Goal: Information Seeking & Learning: Learn about a topic

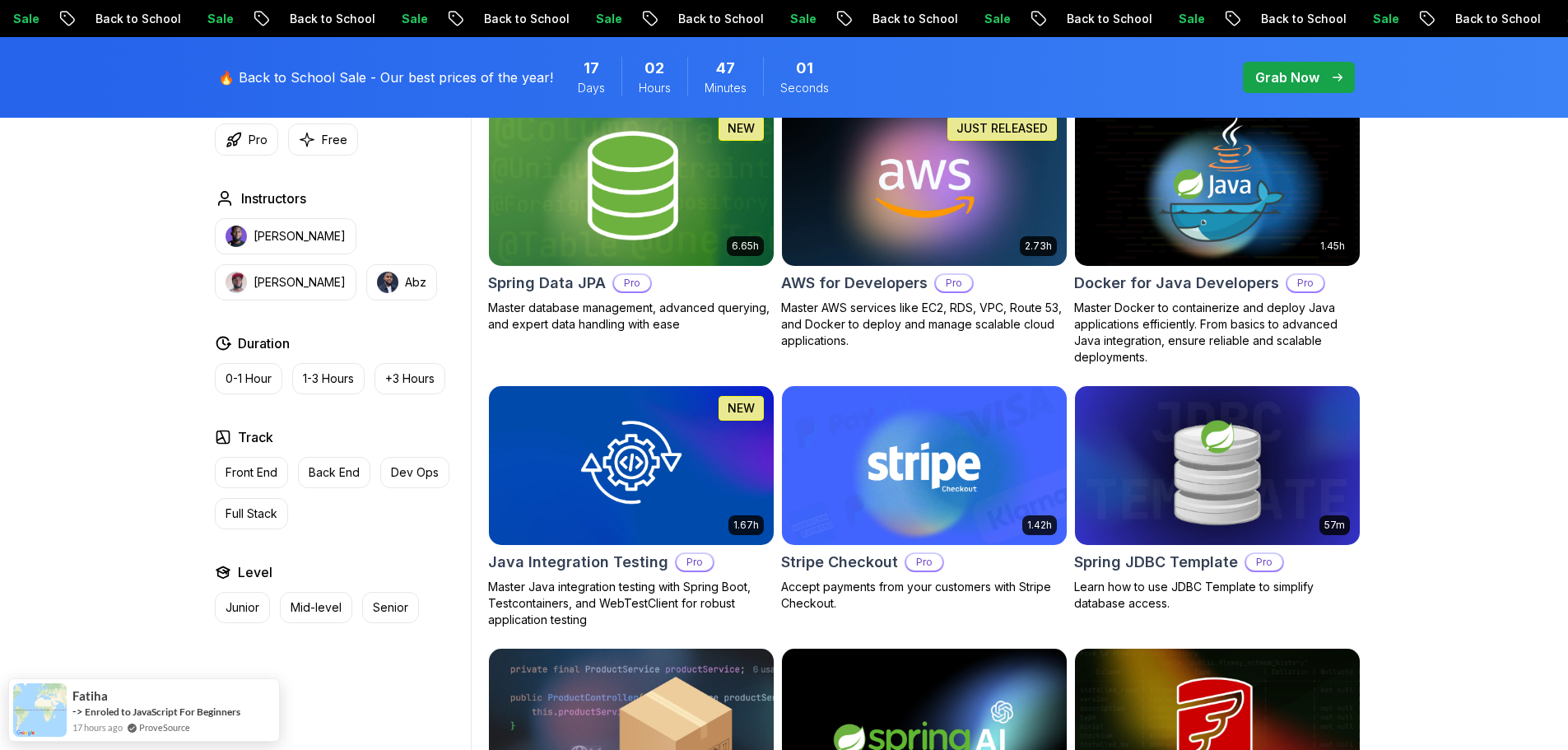
scroll to position [384, 0]
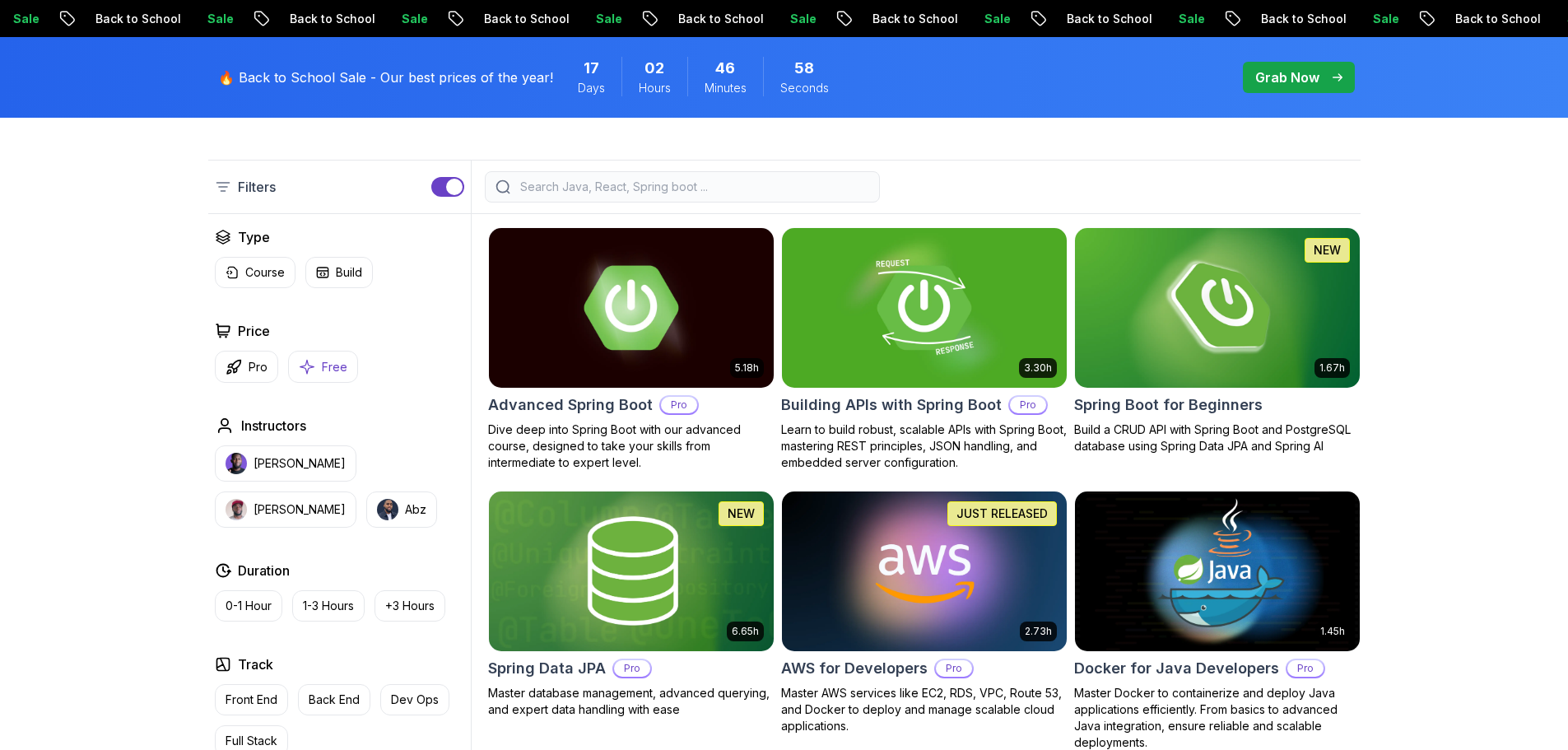
click at [331, 367] on p "Free" at bounding box center [334, 368] width 25 height 17
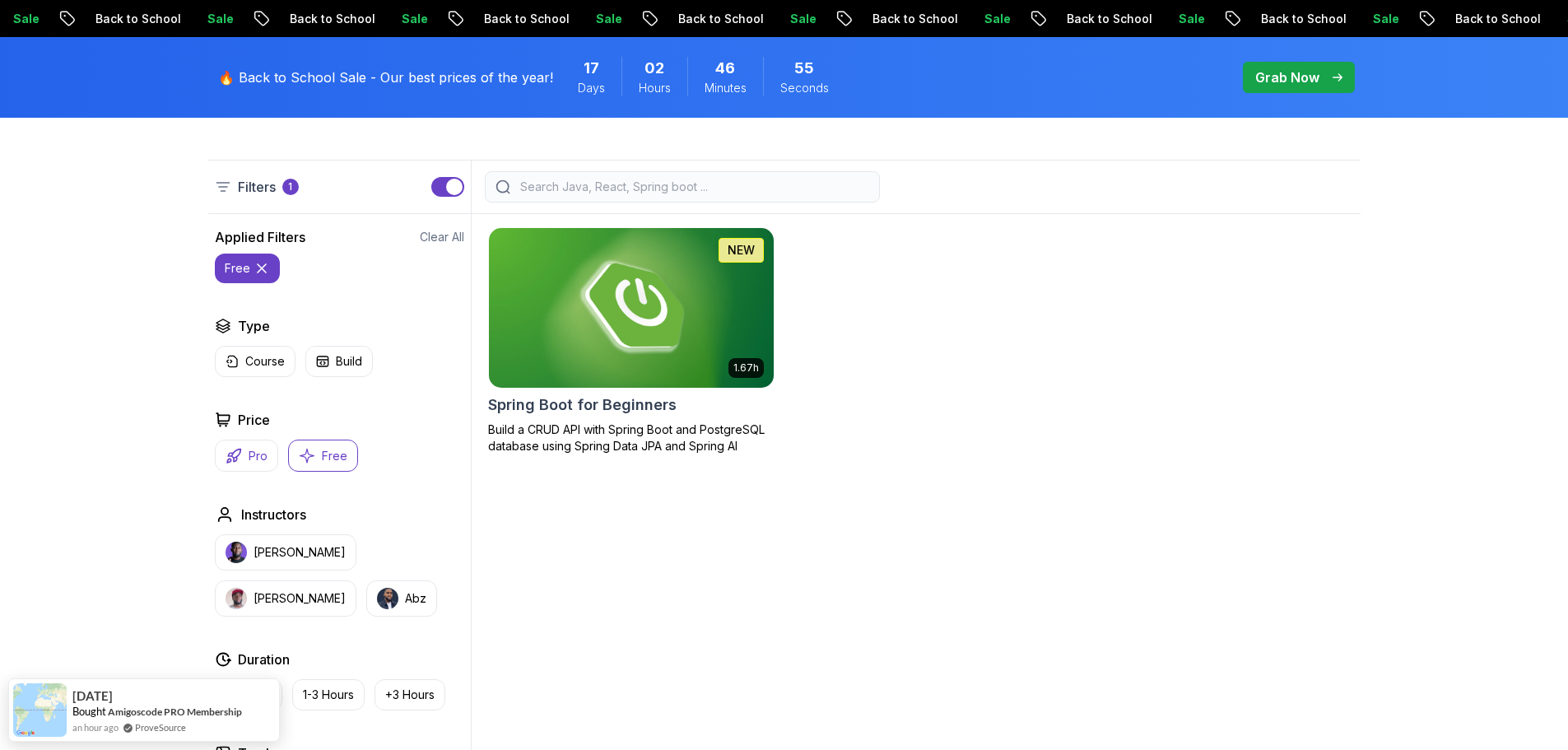
click at [242, 459] on button "Pro" at bounding box center [247, 455] width 64 height 32
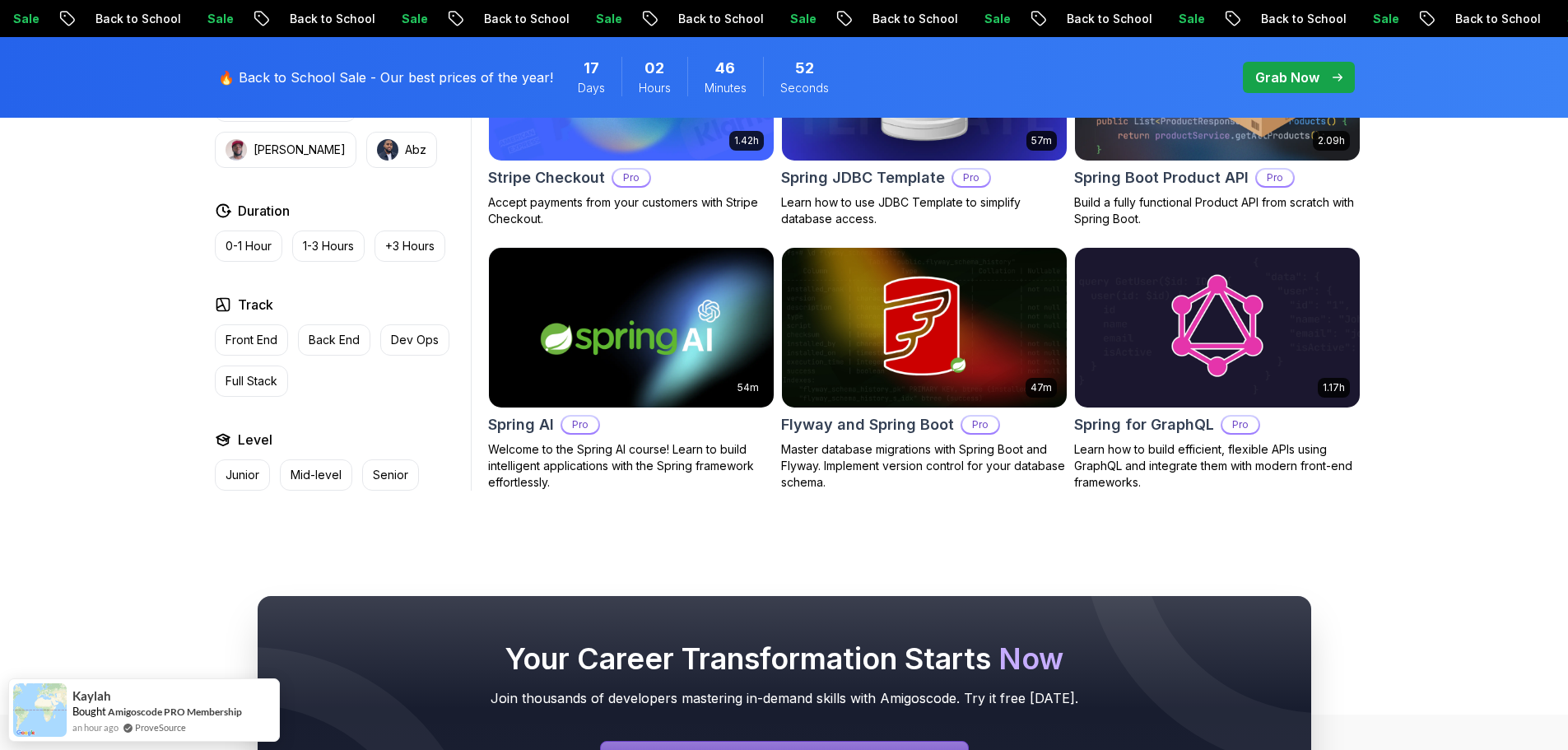
scroll to position [960, 0]
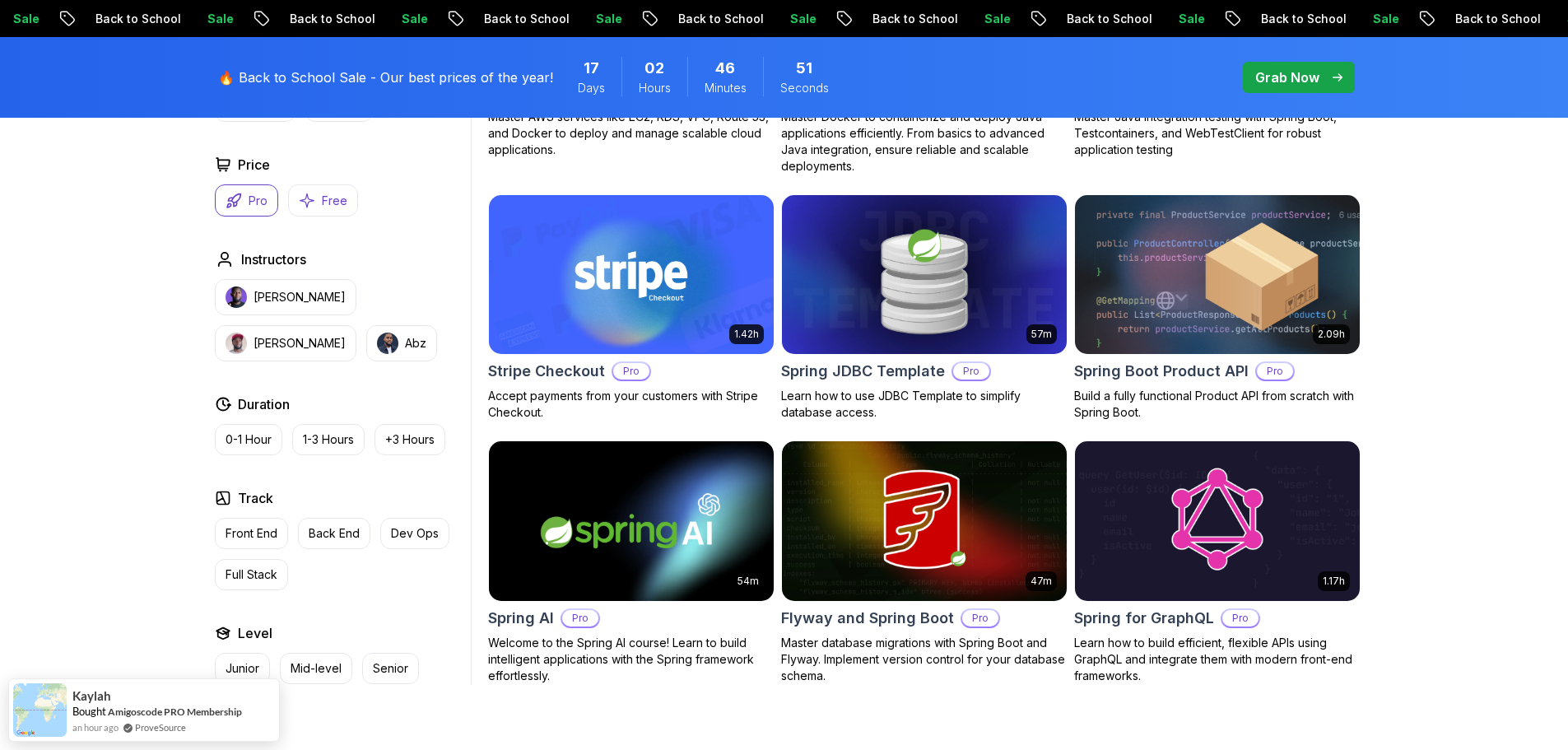
click at [319, 211] on button "Free" at bounding box center [323, 200] width 70 height 32
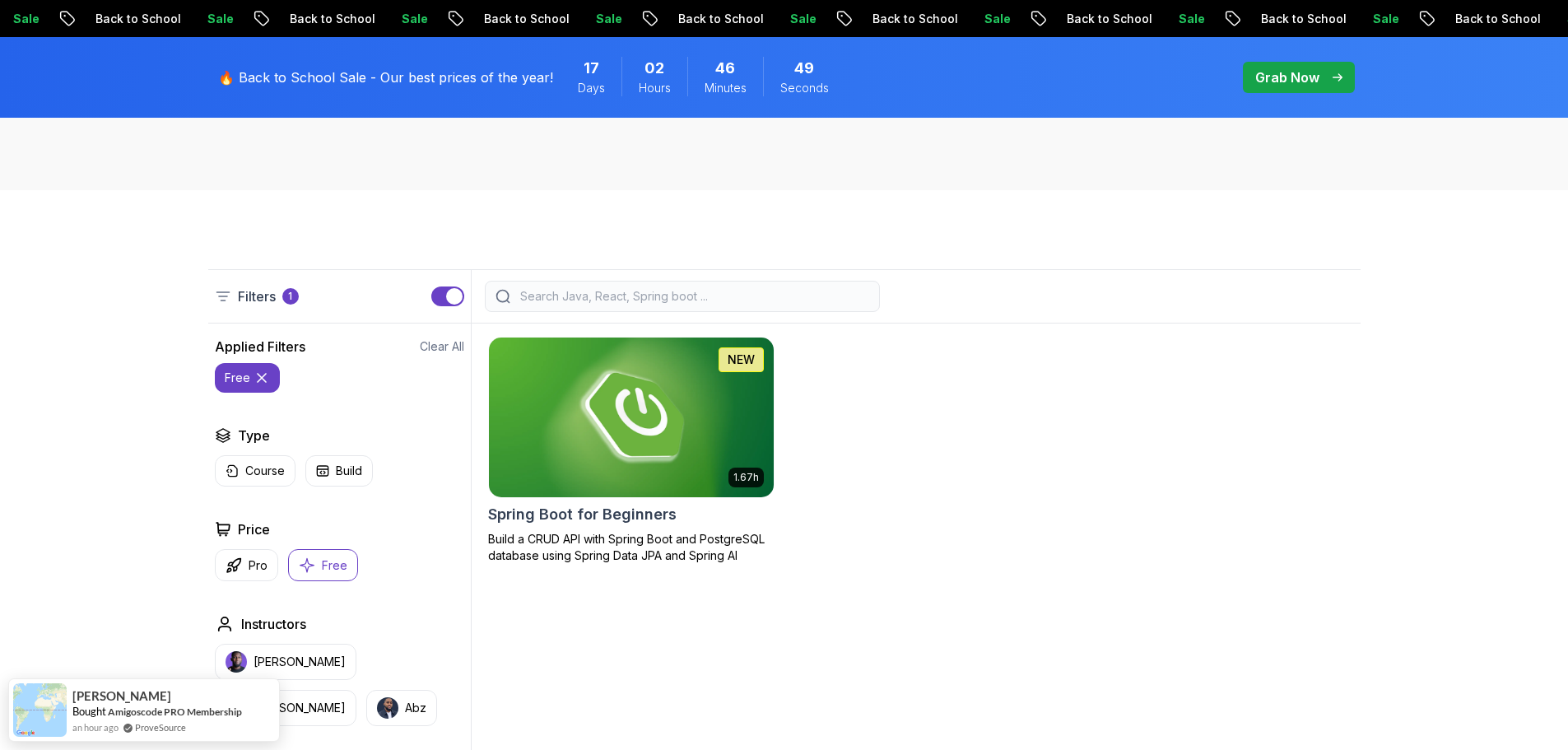
scroll to position [192, 0]
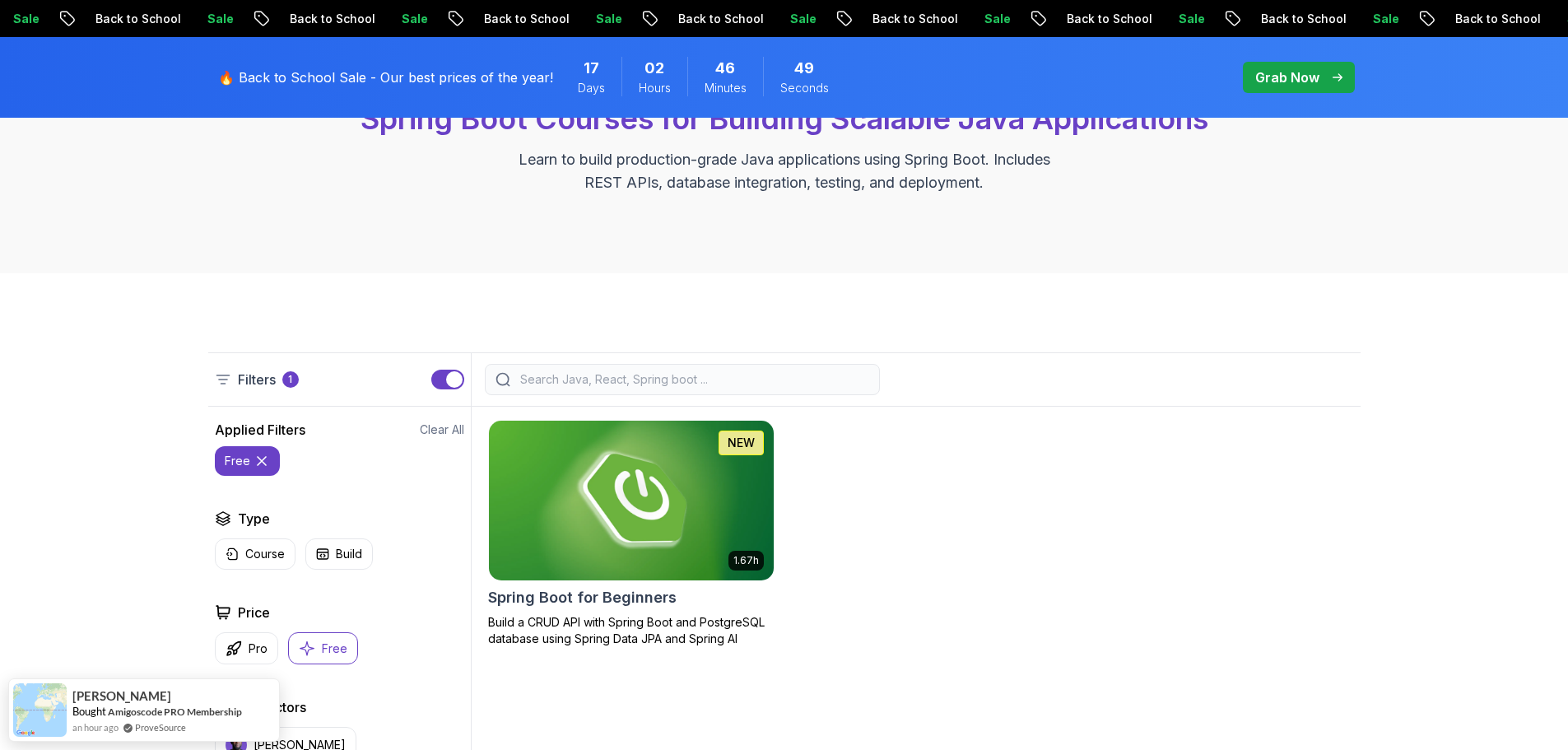
click at [634, 598] on h2 "Spring Boot for Beginners" at bounding box center [583, 598] width 189 height 23
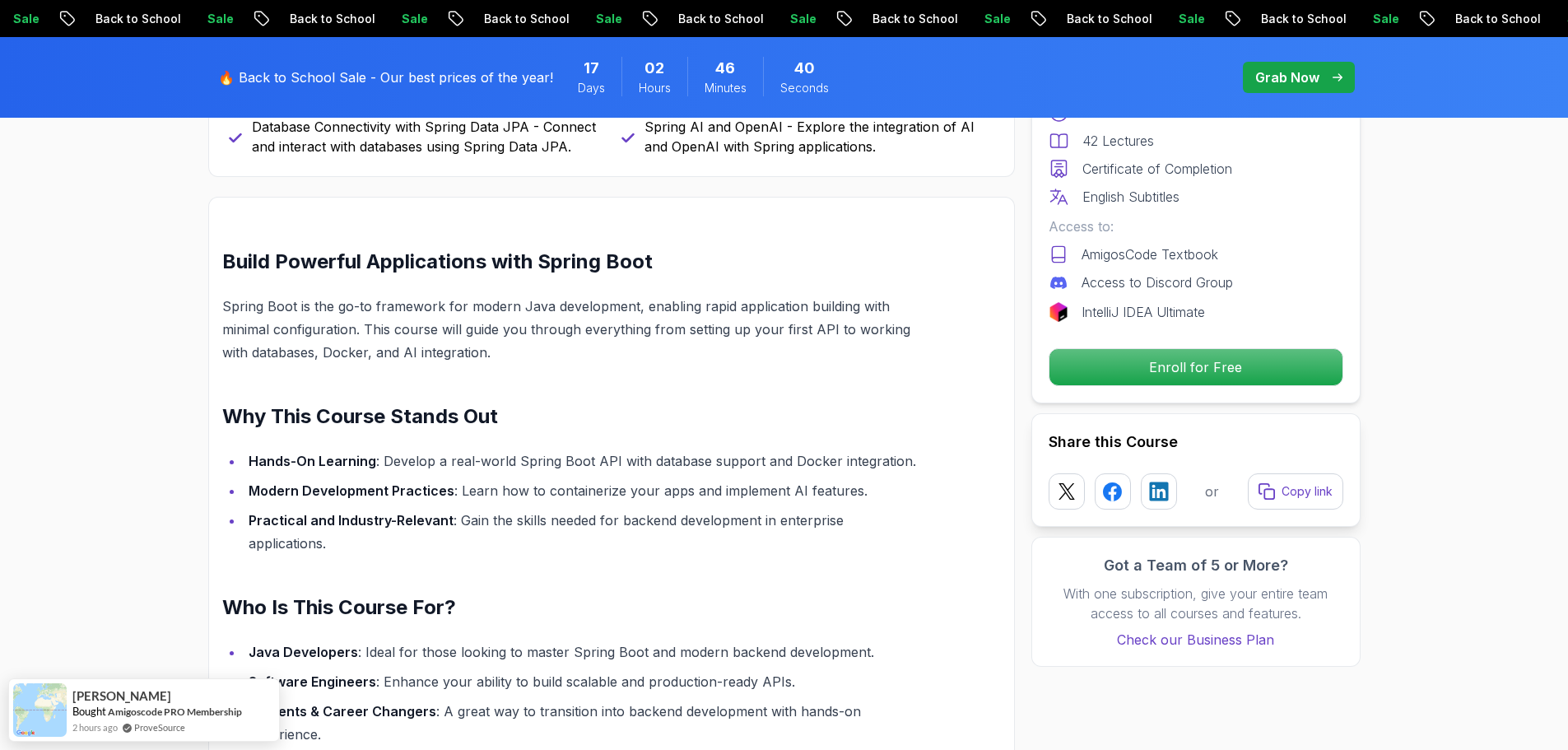
scroll to position [1536, 0]
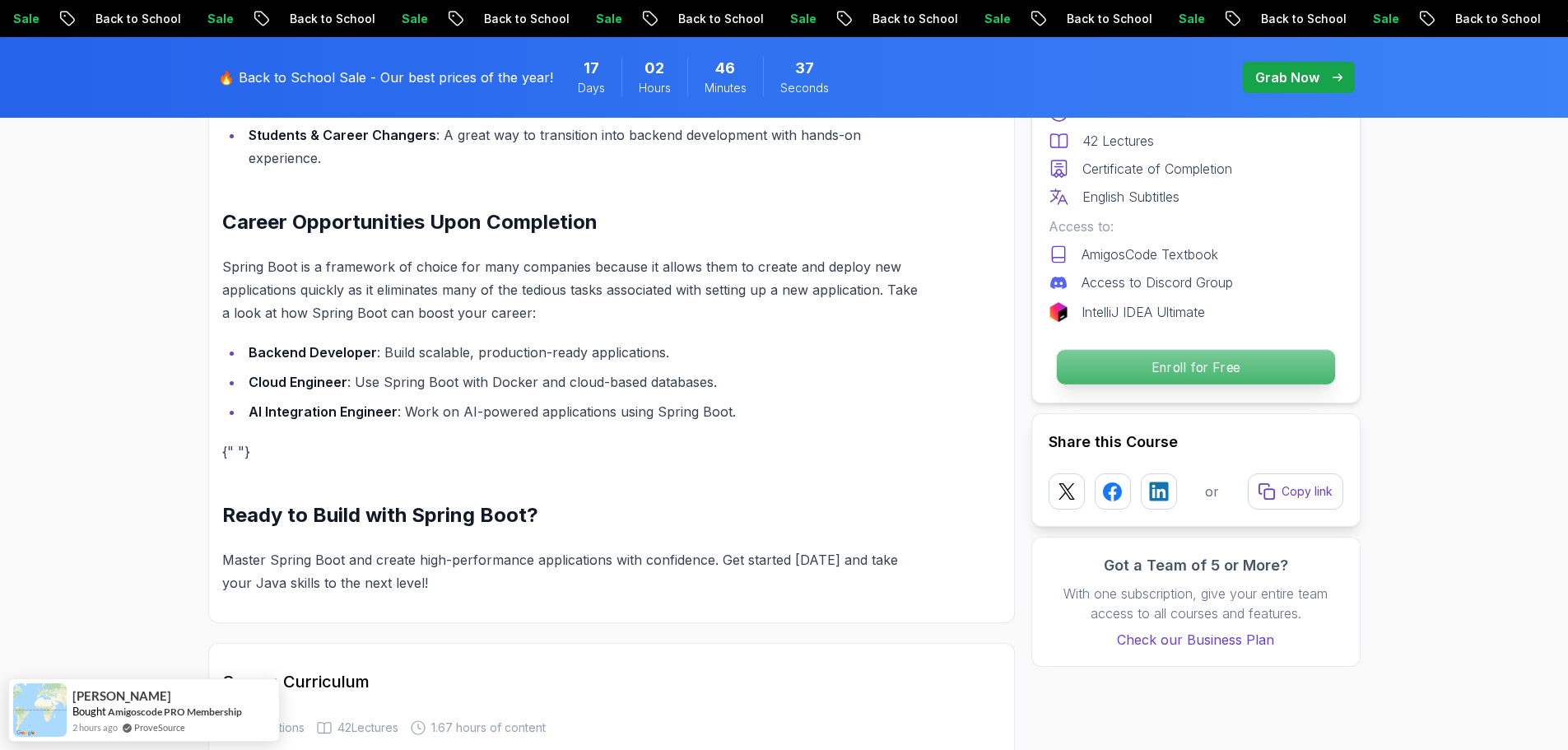
click at [1251, 367] on p "Enroll for Free" at bounding box center [1195, 367] width 278 height 35
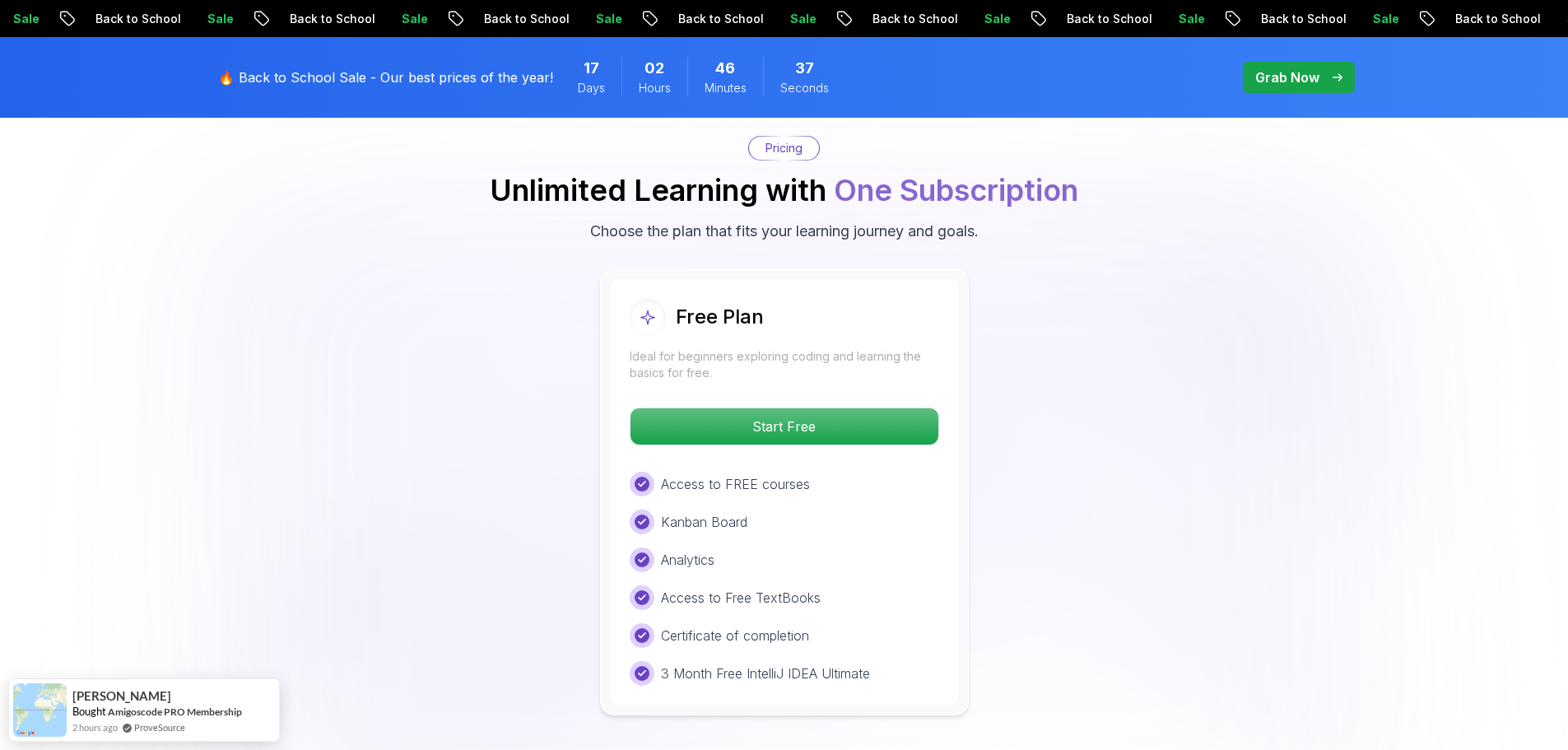
scroll to position [3349, 0]
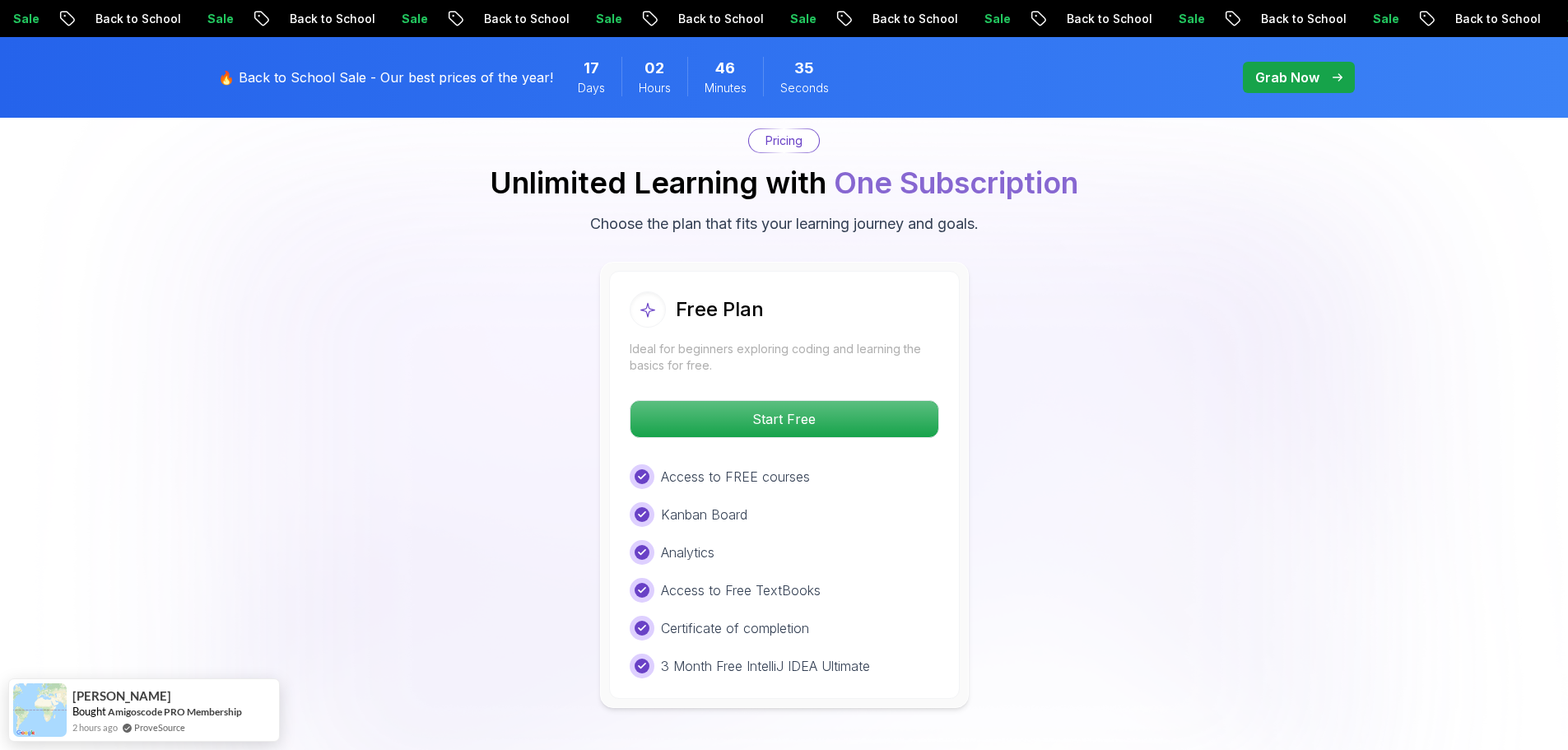
click at [636, 469] on div at bounding box center [642, 477] width 15 height 15
drag, startPoint x: 636, startPoint y: 505, endPoint x: 639, endPoint y: 519, distance: 14.3
click at [636, 505] on div "Access to FREE courses Kanban Board Analytics Access to Free TextBooks Certific…" at bounding box center [784, 570] width 310 height 214
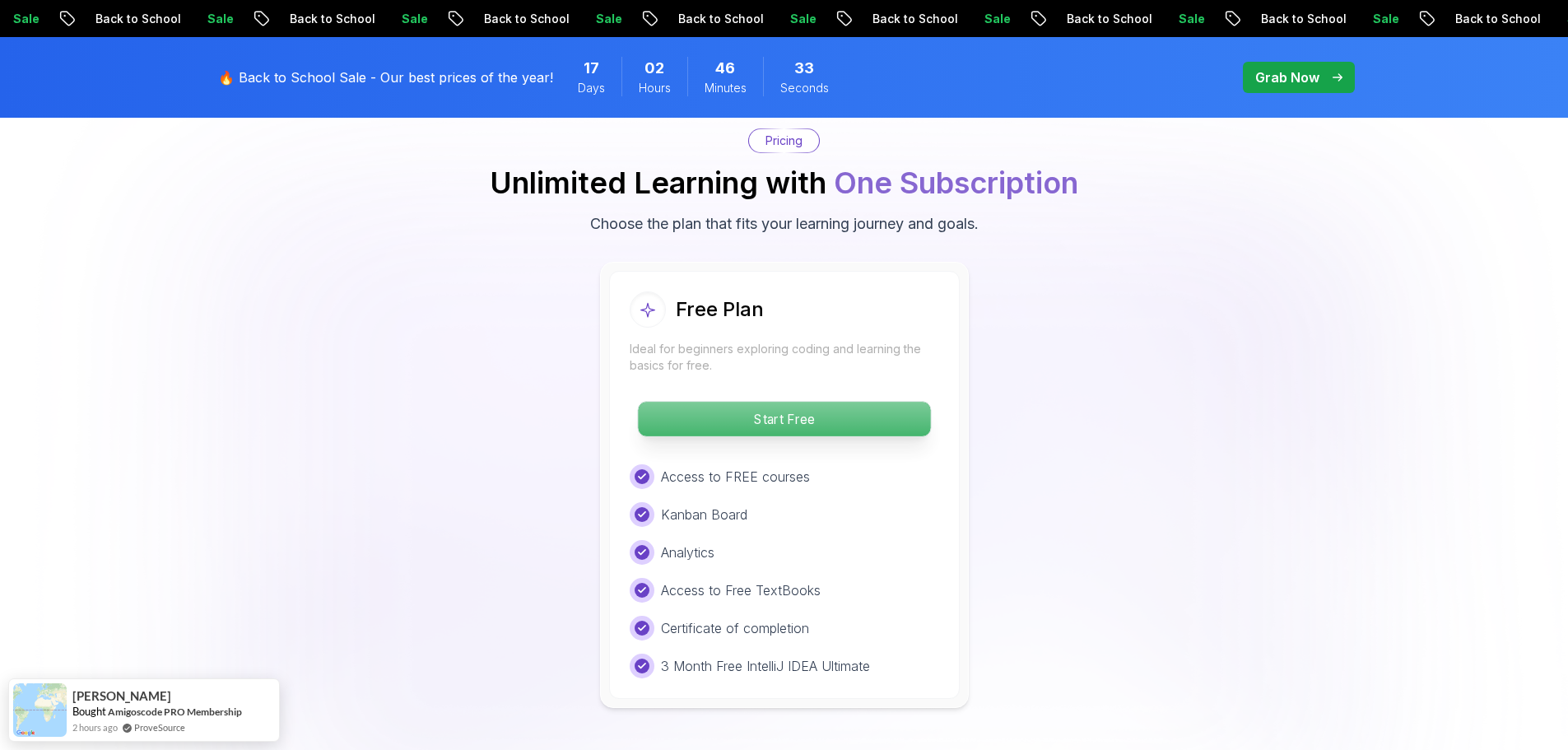
click at [795, 401] on p "Start Free" at bounding box center [784, 418] width 292 height 35
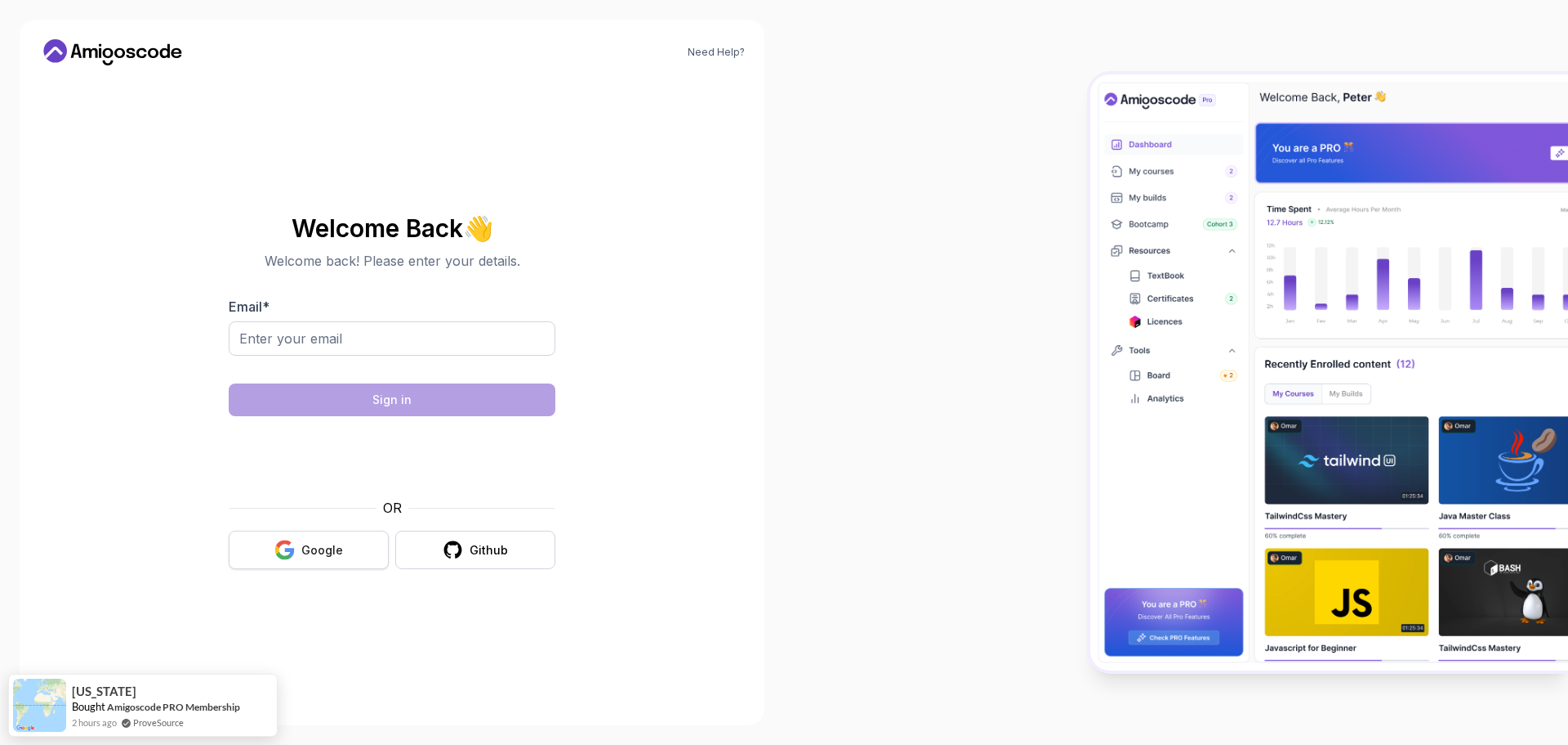
click at [289, 548] on icon "button" at bounding box center [285, 550] width 20 height 20
click at [305, 565] on button "Google" at bounding box center [308, 549] width 160 height 38
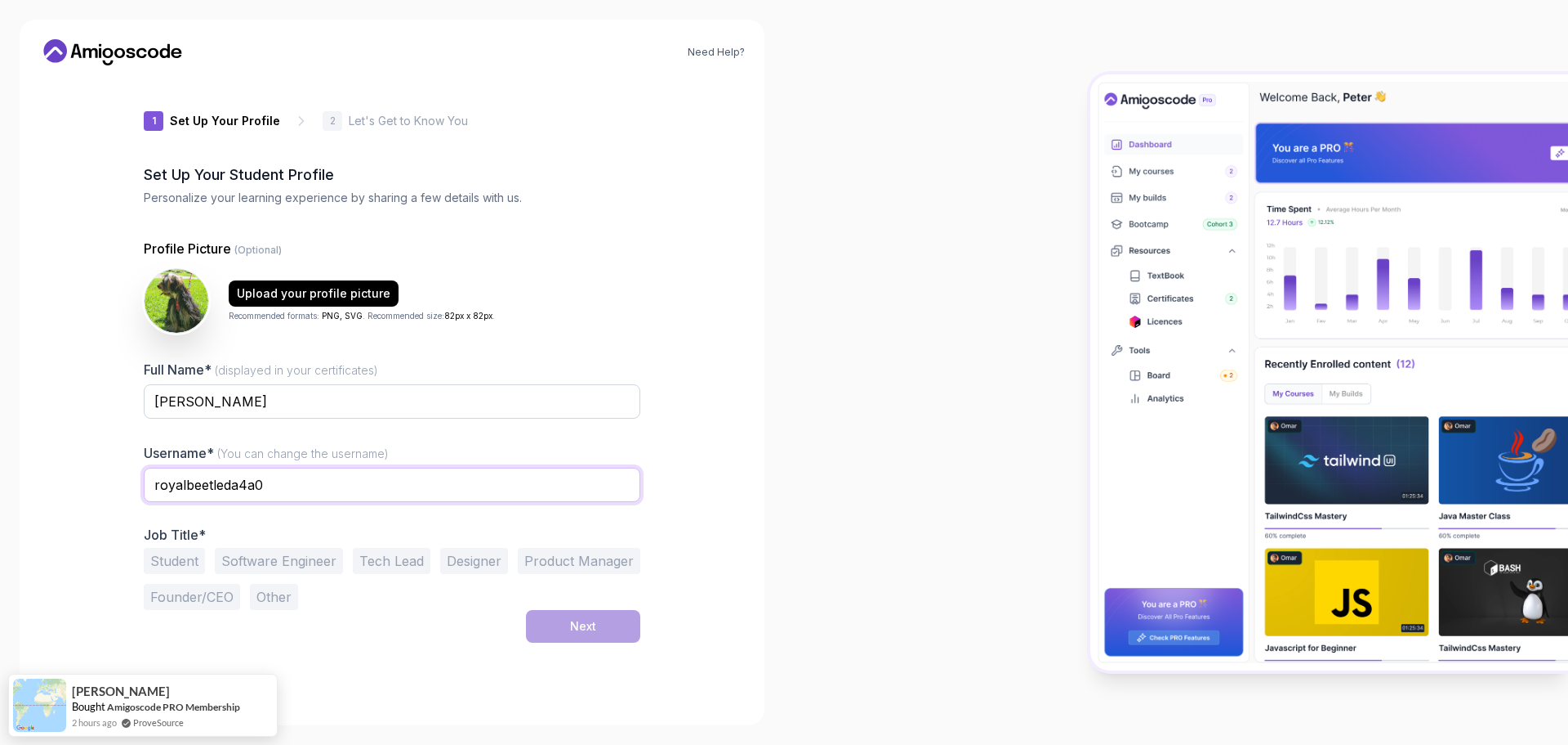
click at [300, 485] on input "royalbeetleda4a0" at bounding box center [392, 484] width 497 height 34
type input "KauVergasta"
click at [168, 570] on button "Student" at bounding box center [175, 561] width 61 height 26
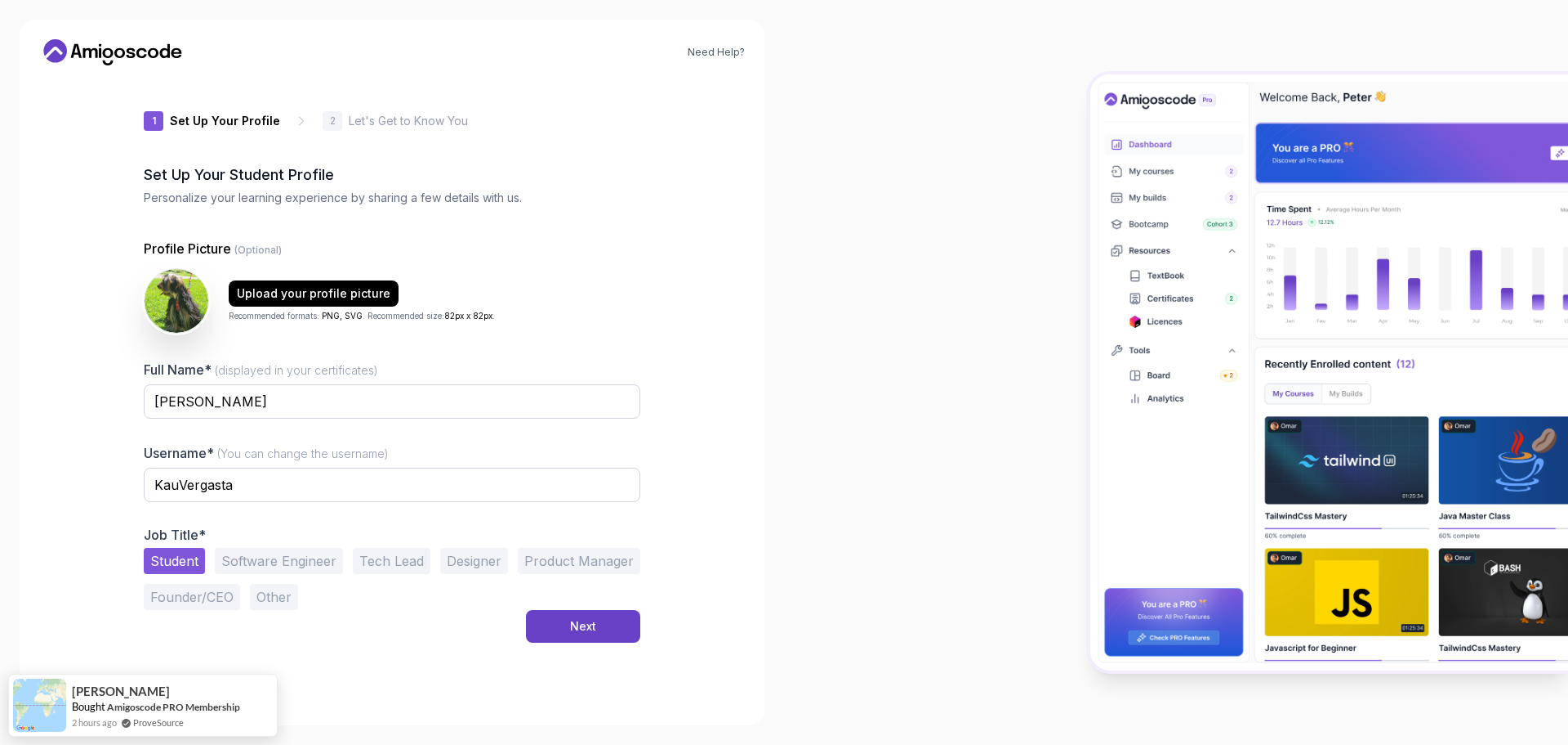
click at [269, 599] on button "Other" at bounding box center [274, 596] width 48 height 26
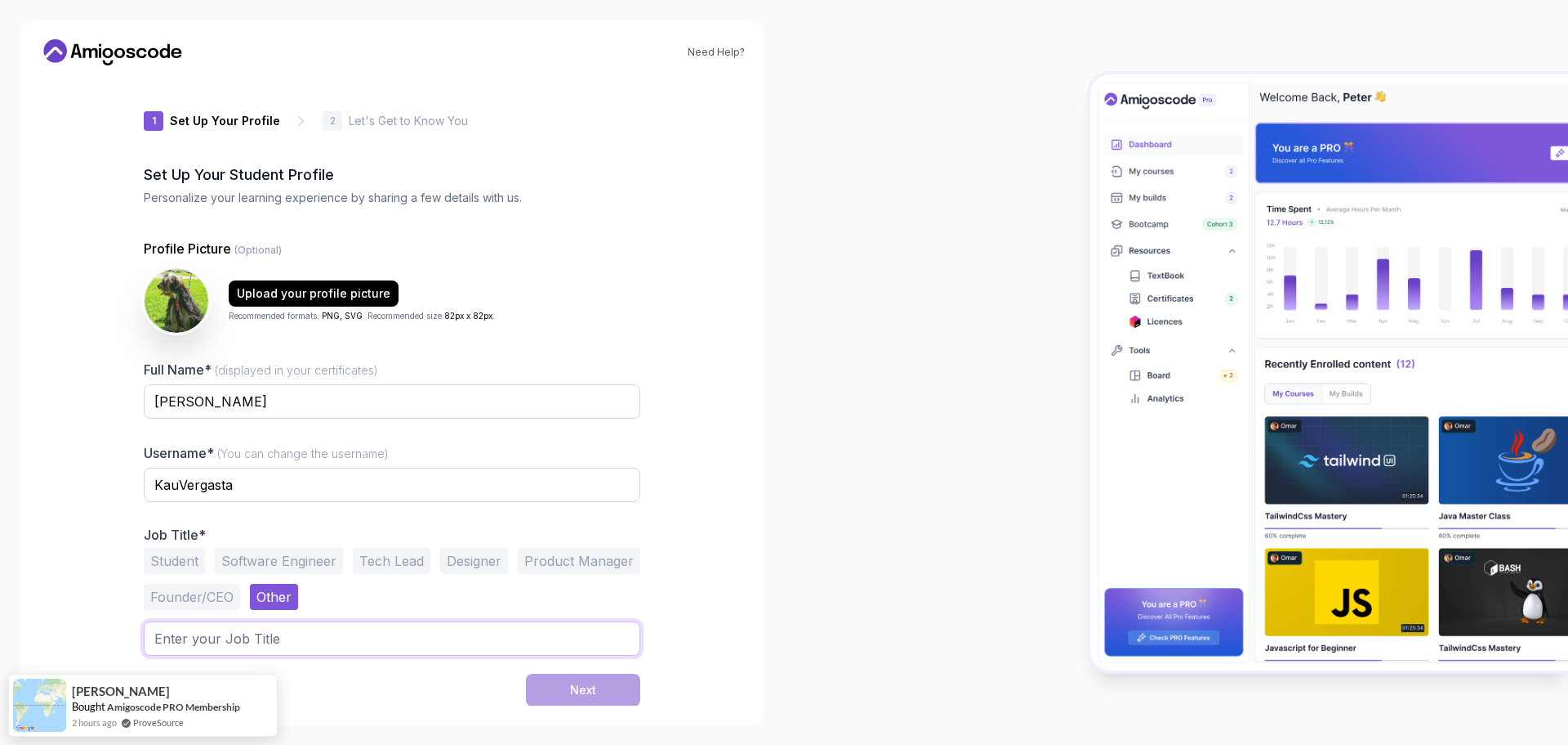
click at [256, 650] on input "text" at bounding box center [392, 638] width 497 height 34
type input "intershi"
click at [160, 568] on button "Student" at bounding box center [175, 561] width 61 height 26
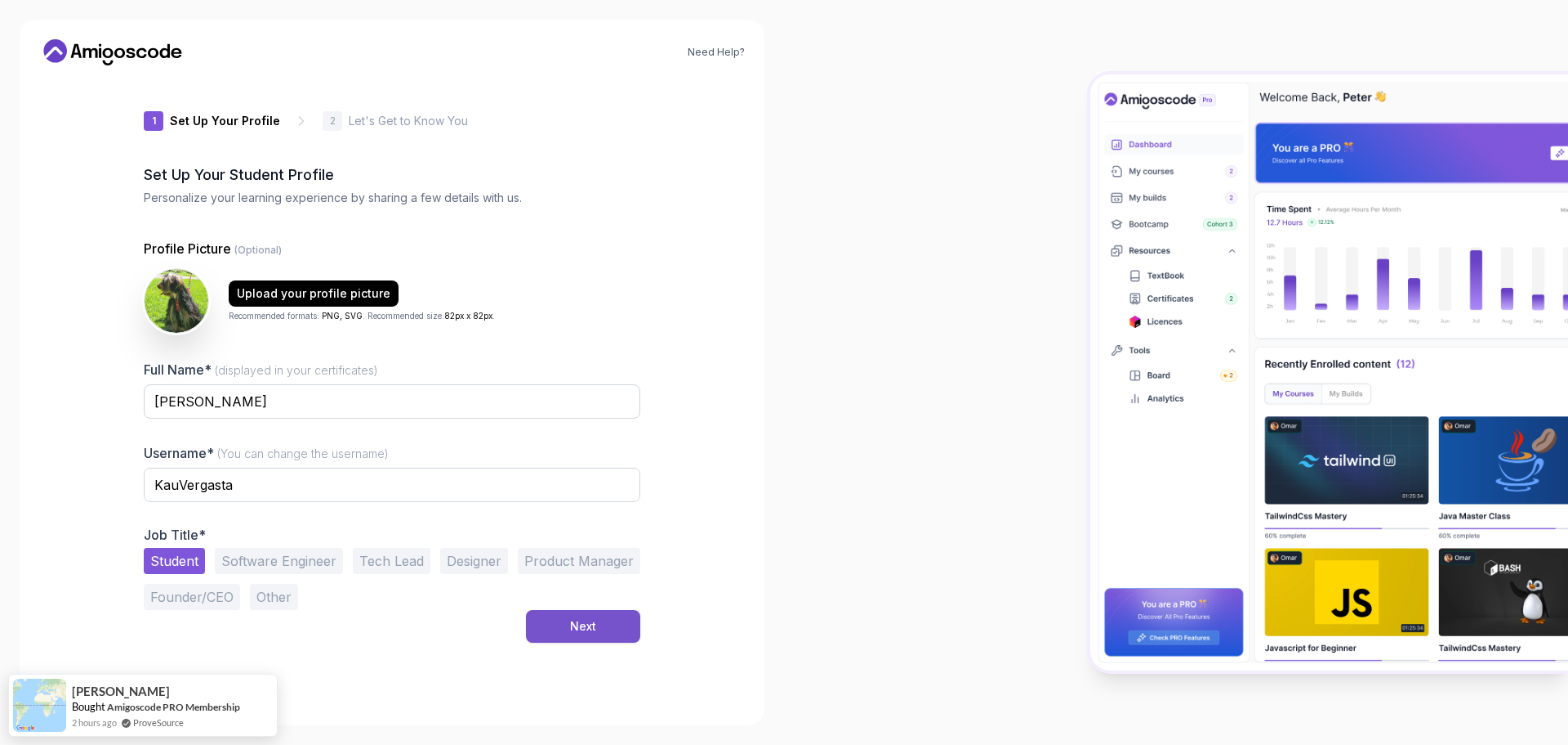
click at [551, 622] on button "Next" at bounding box center [583, 625] width 114 height 33
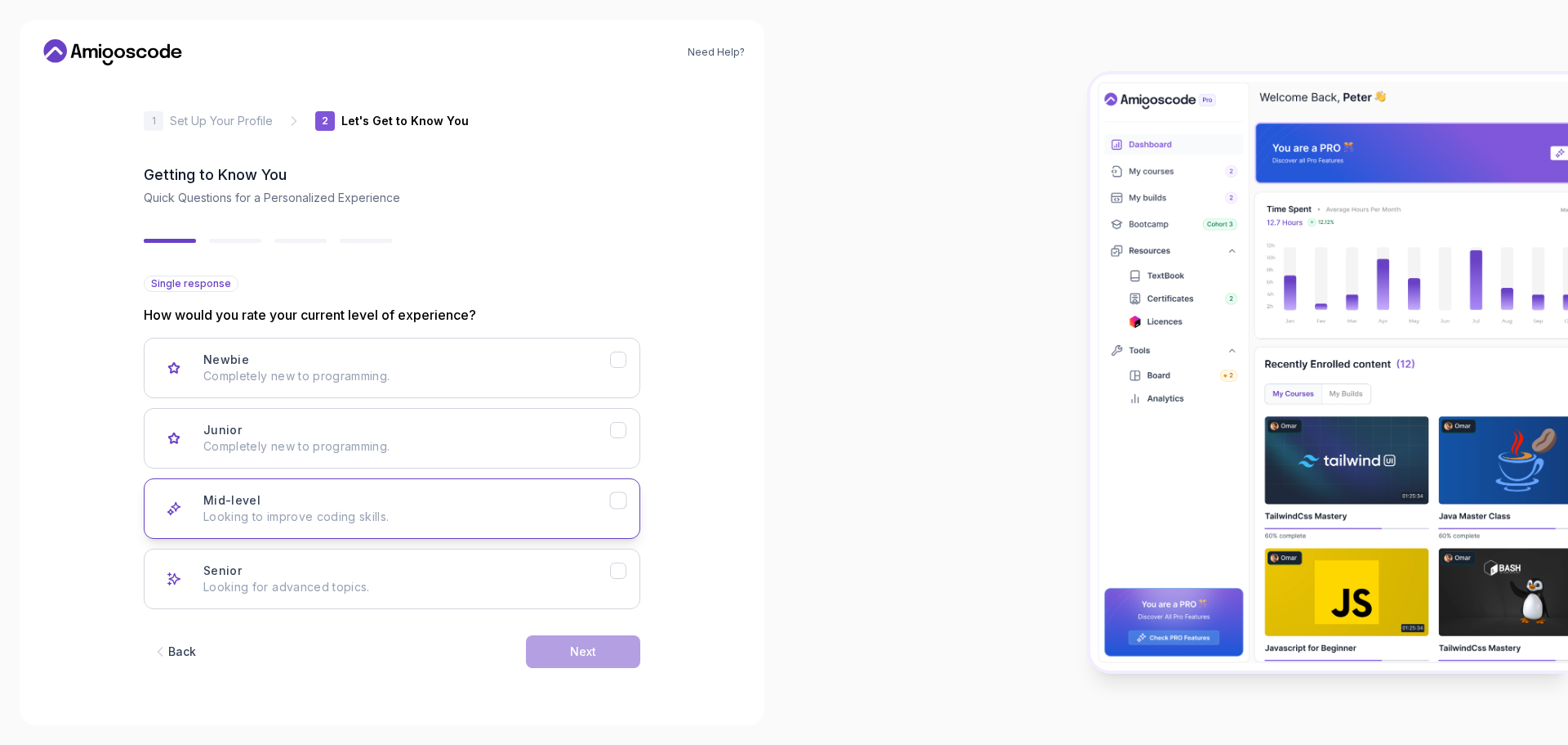
click at [371, 525] on button "Mid-level Looking to improve coding skills." at bounding box center [392, 508] width 497 height 60
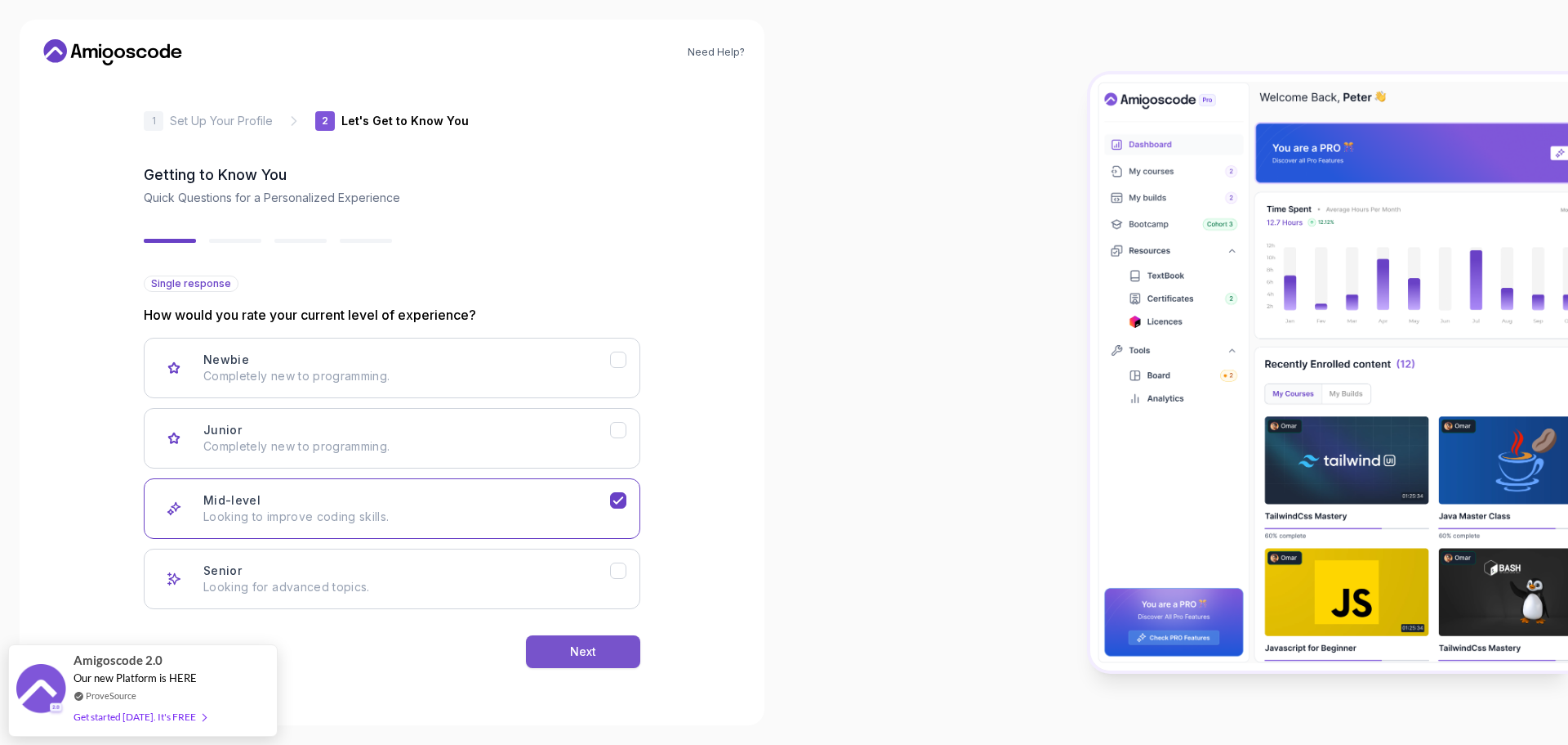
click at [616, 650] on button "Next" at bounding box center [583, 651] width 114 height 33
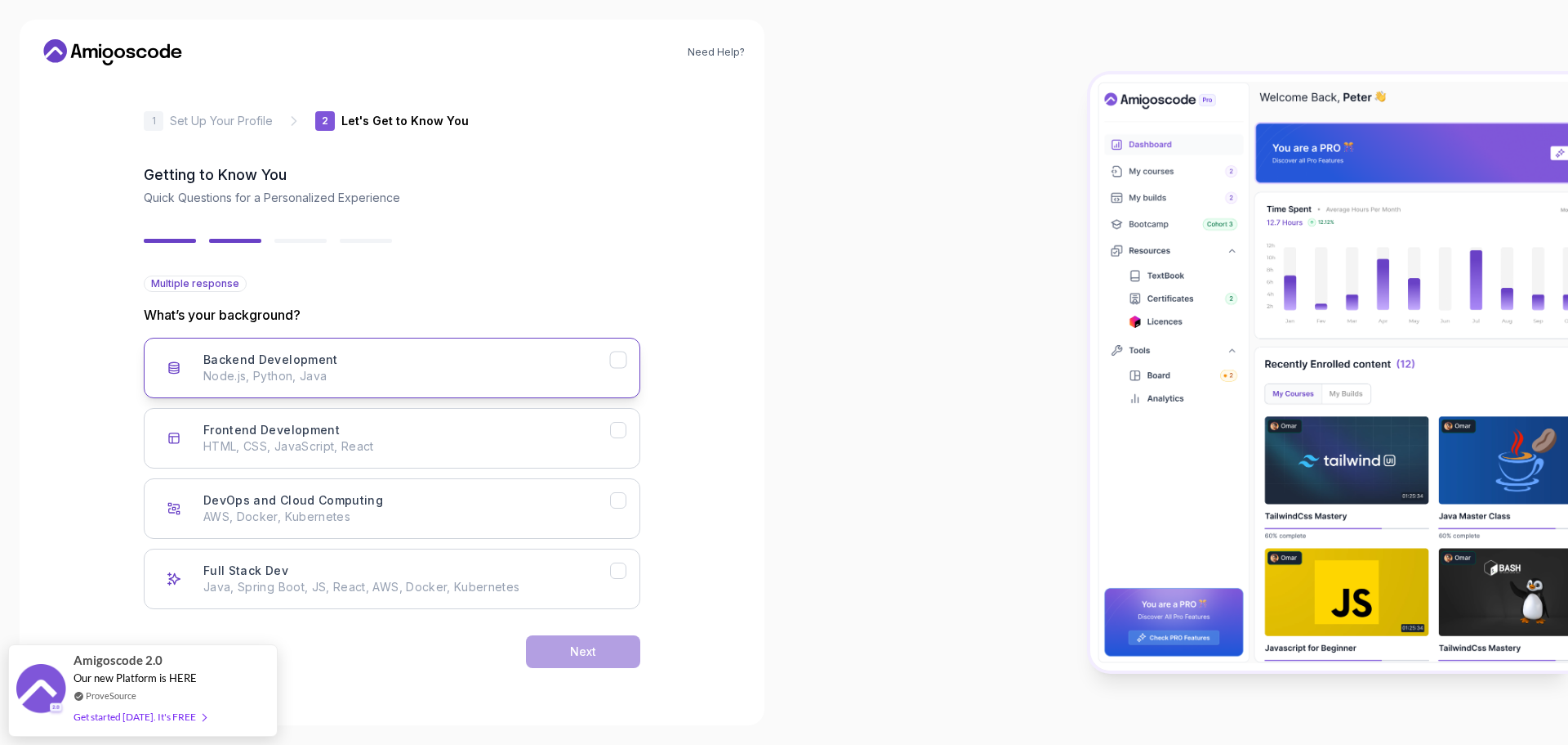
click at [457, 359] on div "Backend Development Node.js, Python, Java" at bounding box center [407, 367] width 407 height 33
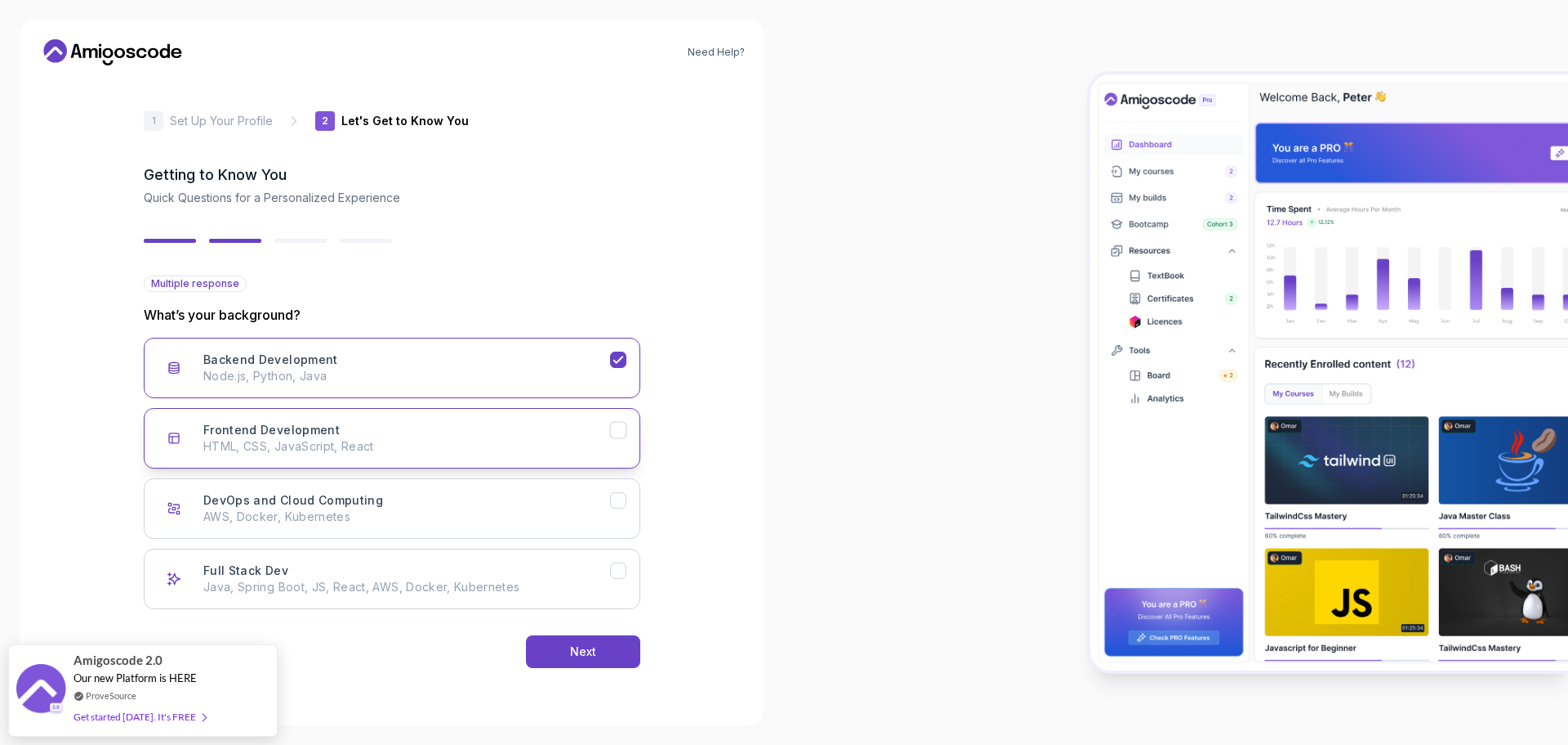
click at [414, 441] on p "HTML, CSS, JavaScript, React" at bounding box center [407, 447] width 407 height 17
click at [425, 385] on button "Backend Development Node.js, Python, Java" at bounding box center [392, 367] width 497 height 60
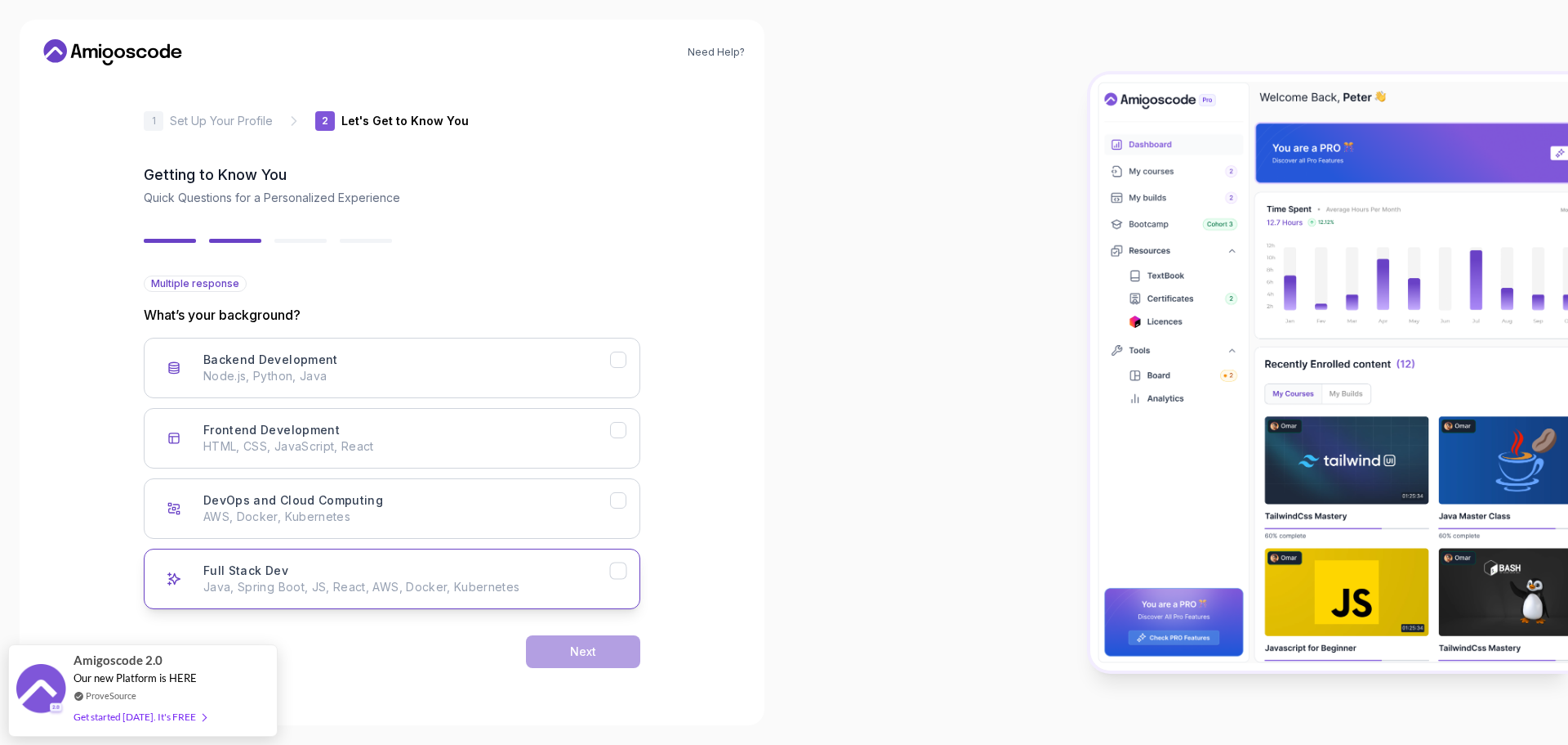
click at [517, 580] on p "Java, Spring Boot, JS, React, AWS, Docker, Kubernetes" at bounding box center [407, 587] width 407 height 17
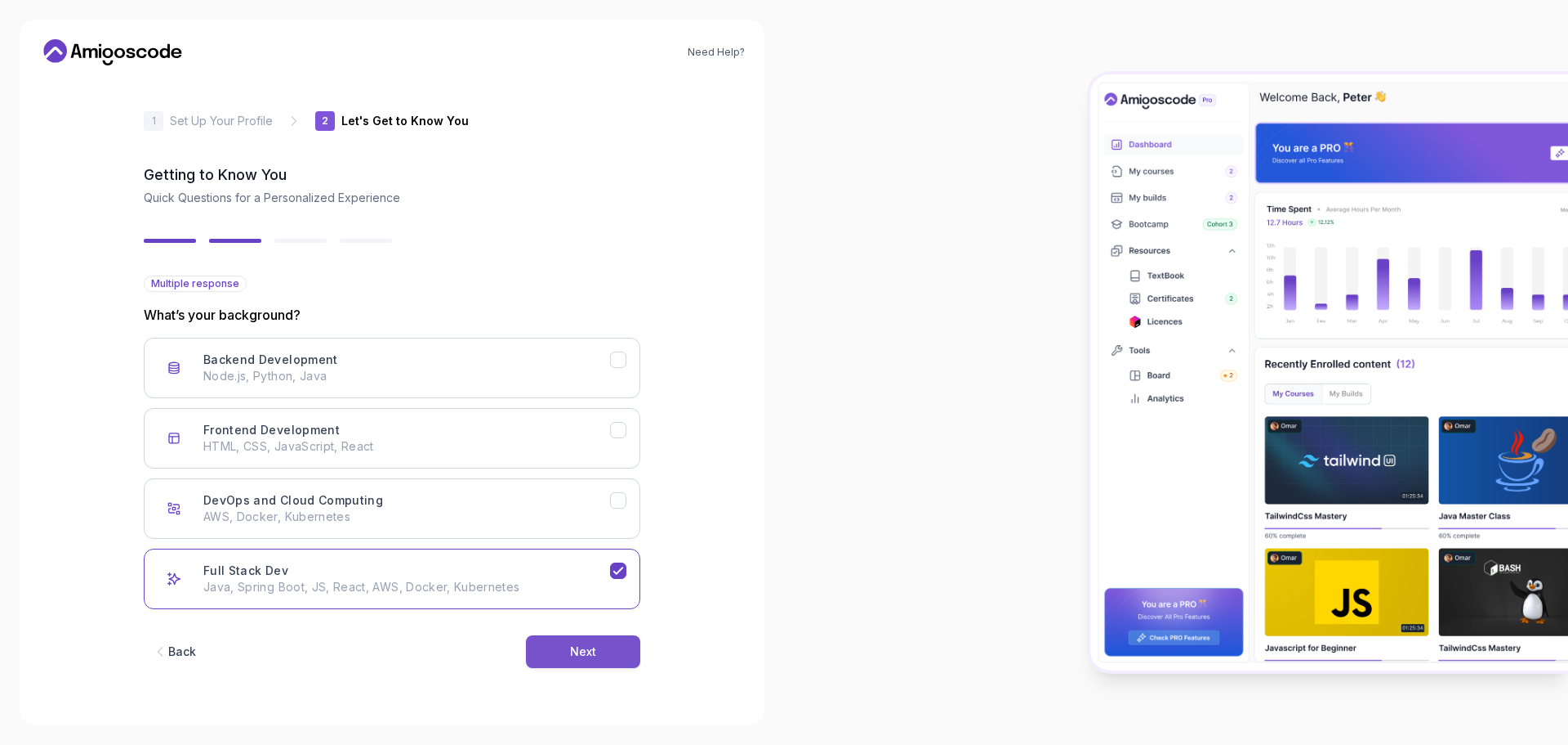
click at [557, 645] on button "Next" at bounding box center [583, 651] width 114 height 33
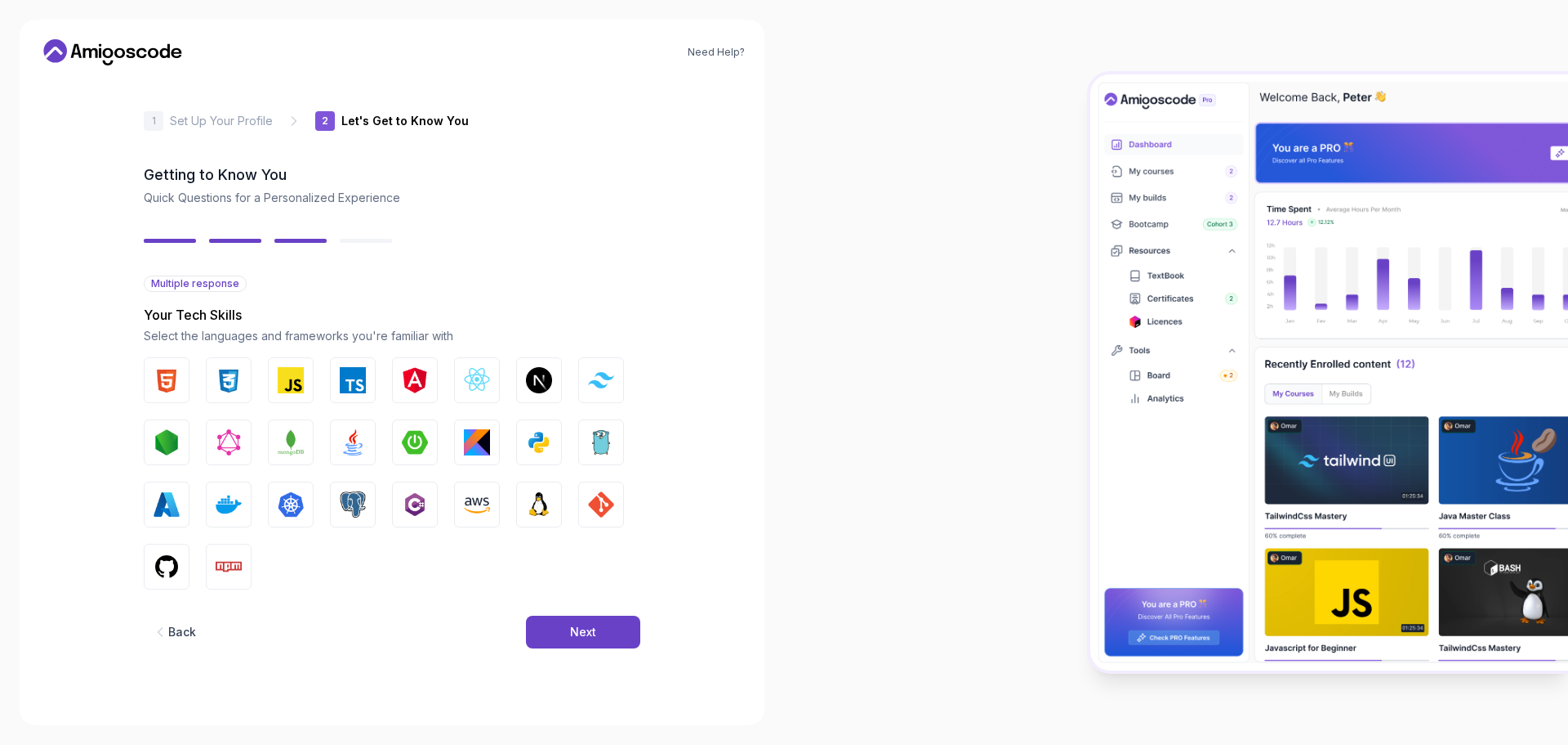
click at [280, 357] on div "Multiple response Your Tech Skills Select the languages and frameworks you're f…" at bounding box center [392, 433] width 497 height 314
click at [279, 371] on img "button" at bounding box center [291, 380] width 26 height 26
click at [237, 378] on img "button" at bounding box center [228, 380] width 26 height 26
click at [174, 371] on img "button" at bounding box center [166, 380] width 26 height 26
click at [357, 379] on img "button" at bounding box center [353, 380] width 26 height 26
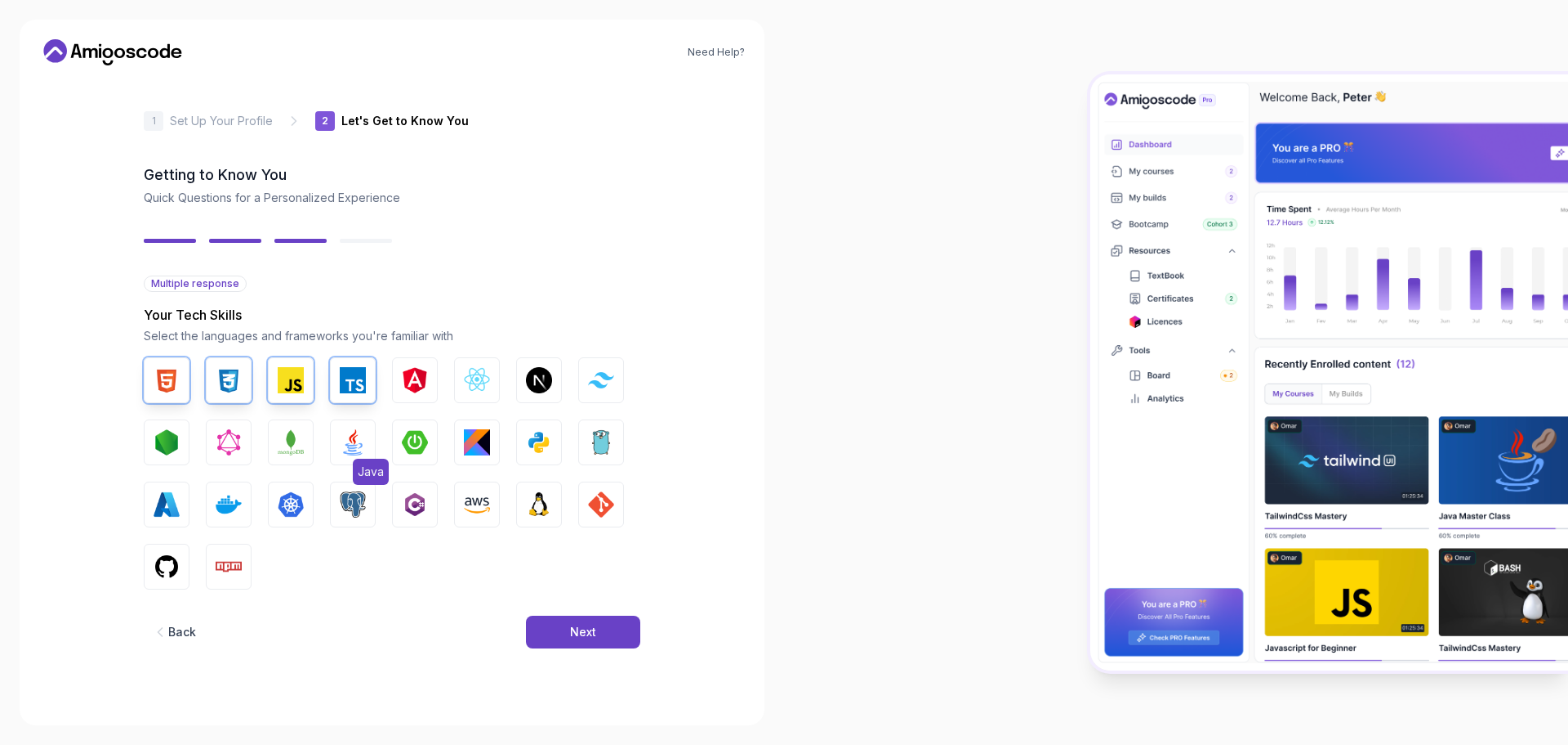
click at [359, 442] on img "button" at bounding box center [353, 442] width 26 height 26
click at [546, 485] on button "Linux" at bounding box center [538, 503] width 45 height 46
click at [546, 431] on img "button" at bounding box center [539, 442] width 26 height 26
click at [397, 373] on button "Angular" at bounding box center [414, 380] width 45 height 46
click at [408, 441] on img "button" at bounding box center [415, 442] width 26 height 26
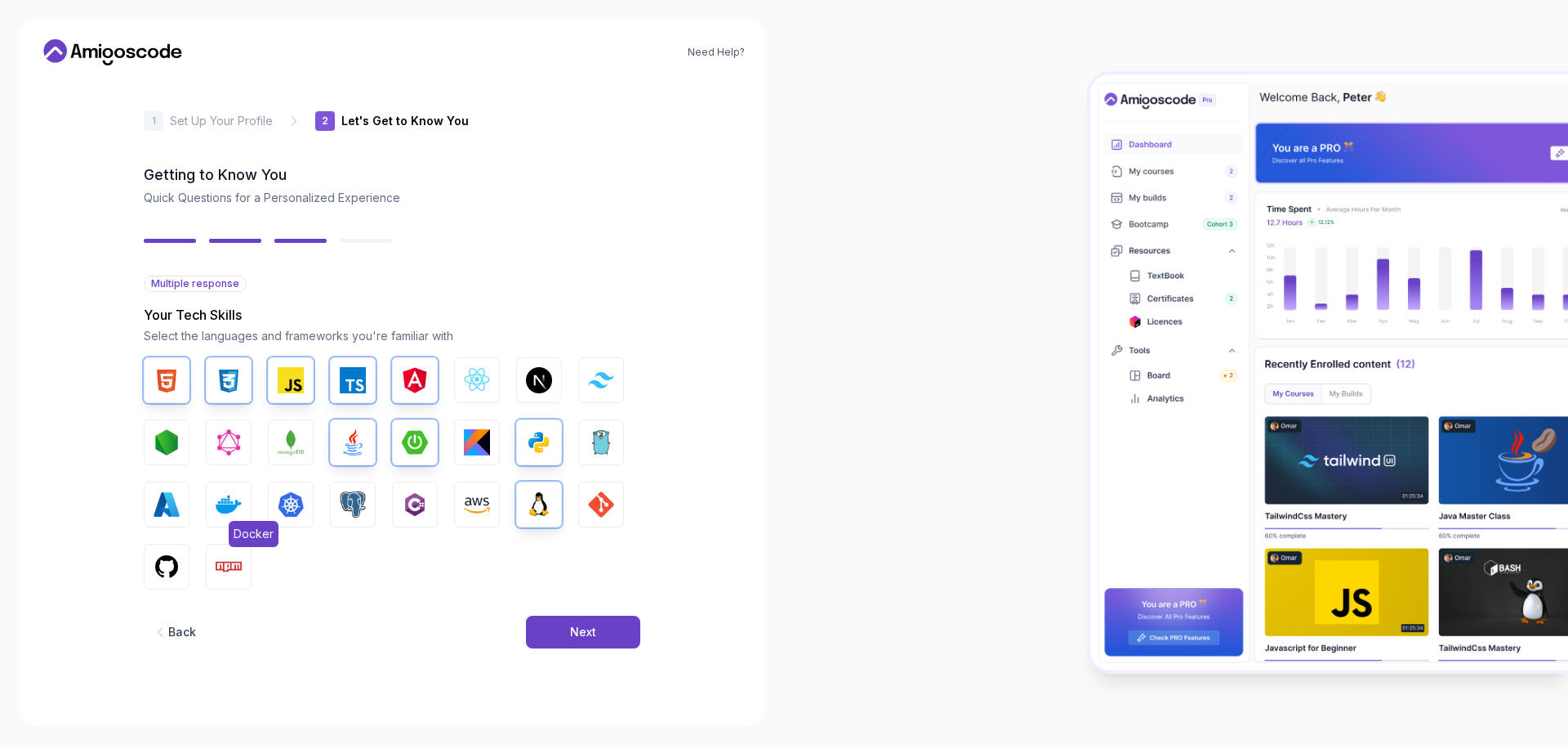
click at [217, 502] on img "button" at bounding box center [228, 504] width 26 height 26
click at [226, 573] on img "button" at bounding box center [228, 567] width 26 height 26
click at [606, 505] on img "button" at bounding box center [602, 504] width 26 height 26
click at [168, 565] on img "button" at bounding box center [166, 567] width 26 height 26
click at [549, 639] on button "Next" at bounding box center [583, 632] width 114 height 33
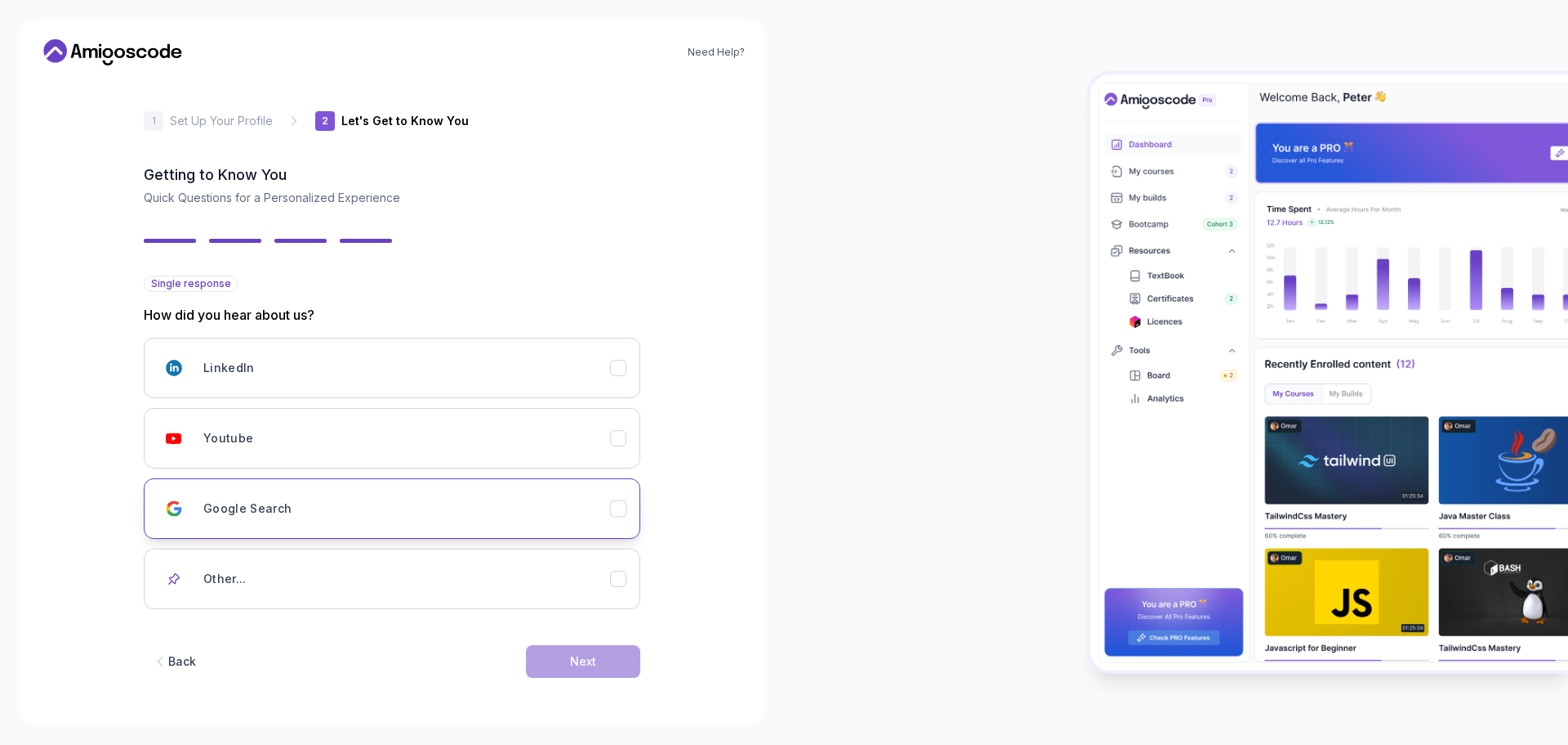
click at [380, 516] on div "Google Search" at bounding box center [407, 508] width 407 height 33
click at [586, 668] on div "Next" at bounding box center [583, 661] width 26 height 17
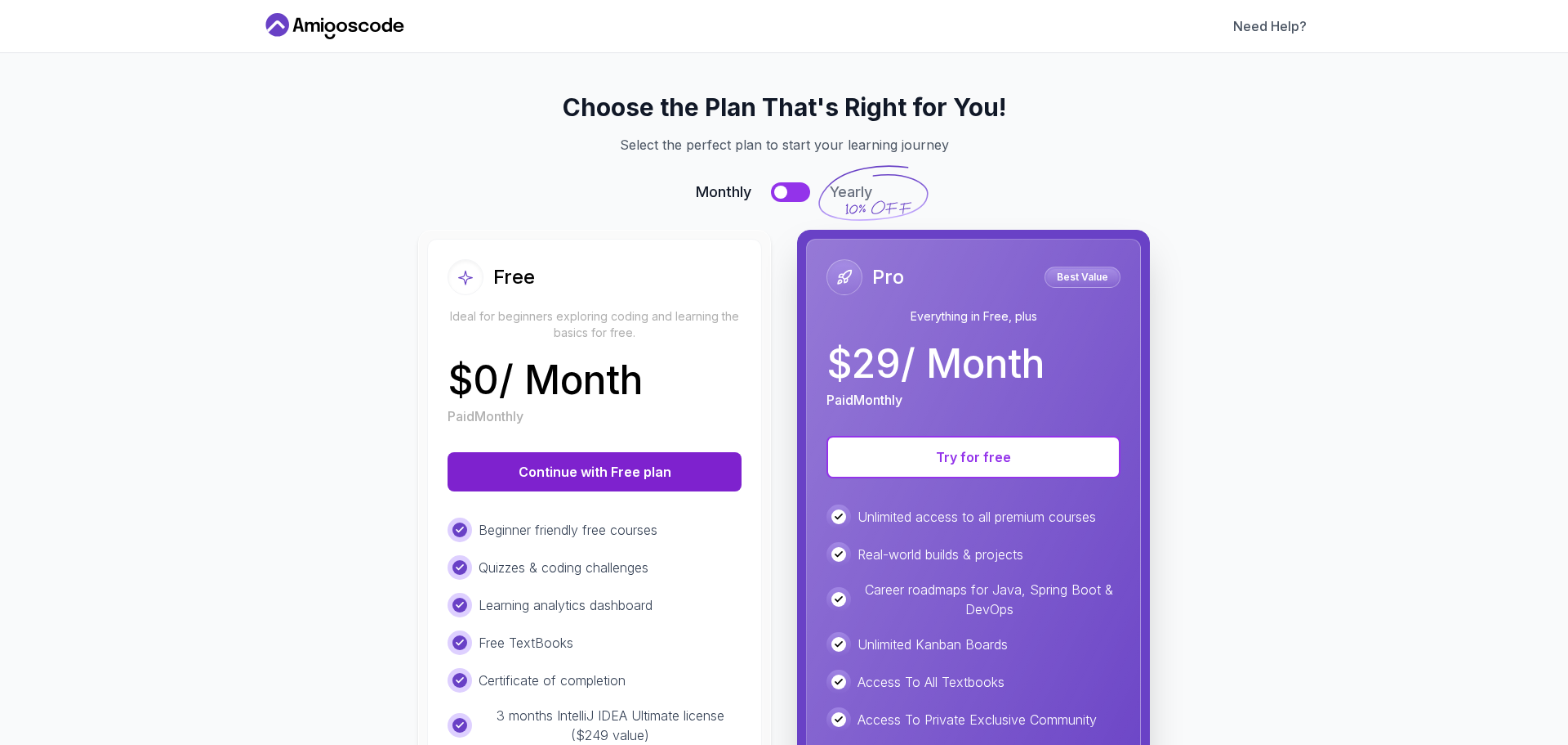
click at [640, 482] on button "Continue with Free plan" at bounding box center [594, 472] width 294 height 39
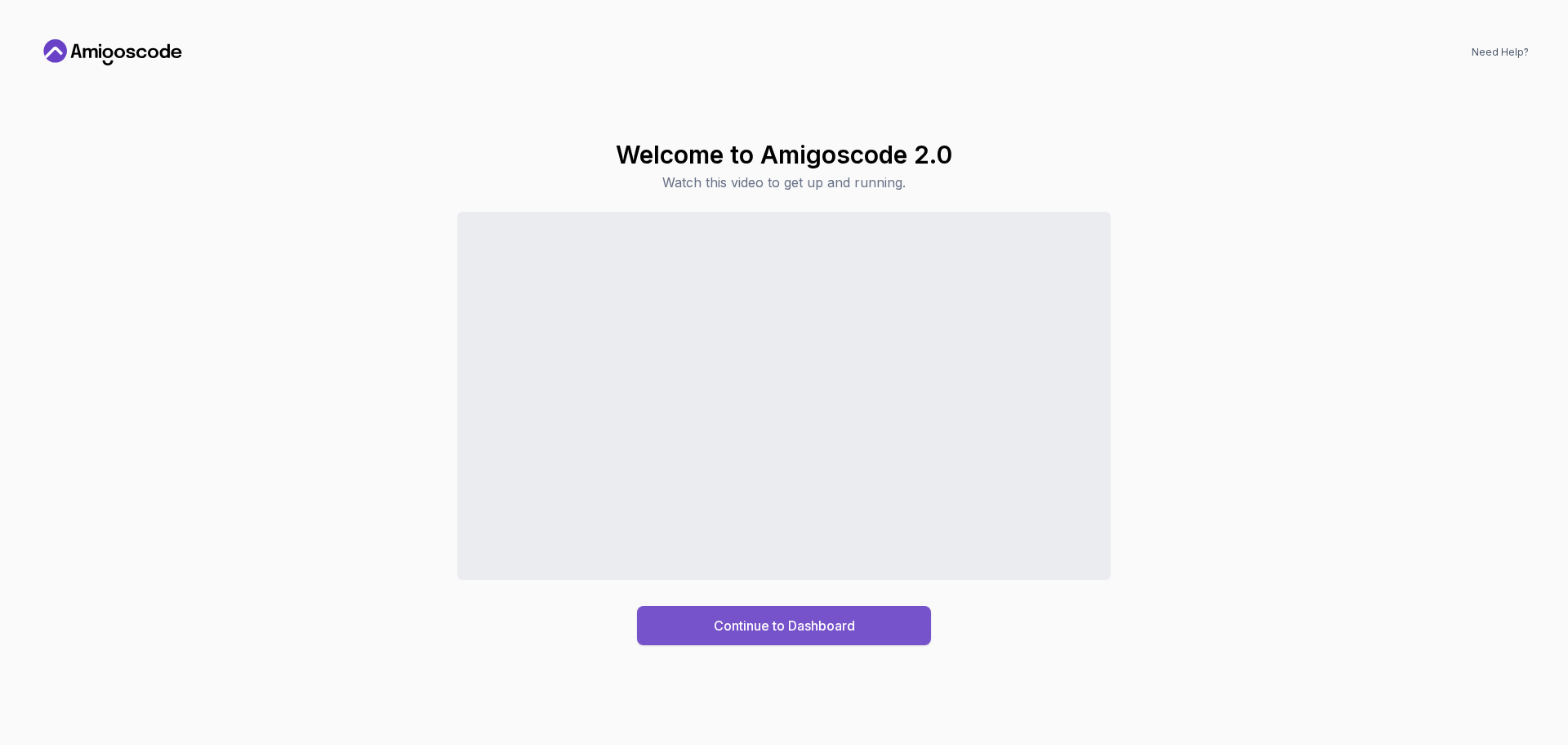
click at [818, 613] on button "Continue to Dashboard" at bounding box center [784, 625] width 294 height 39
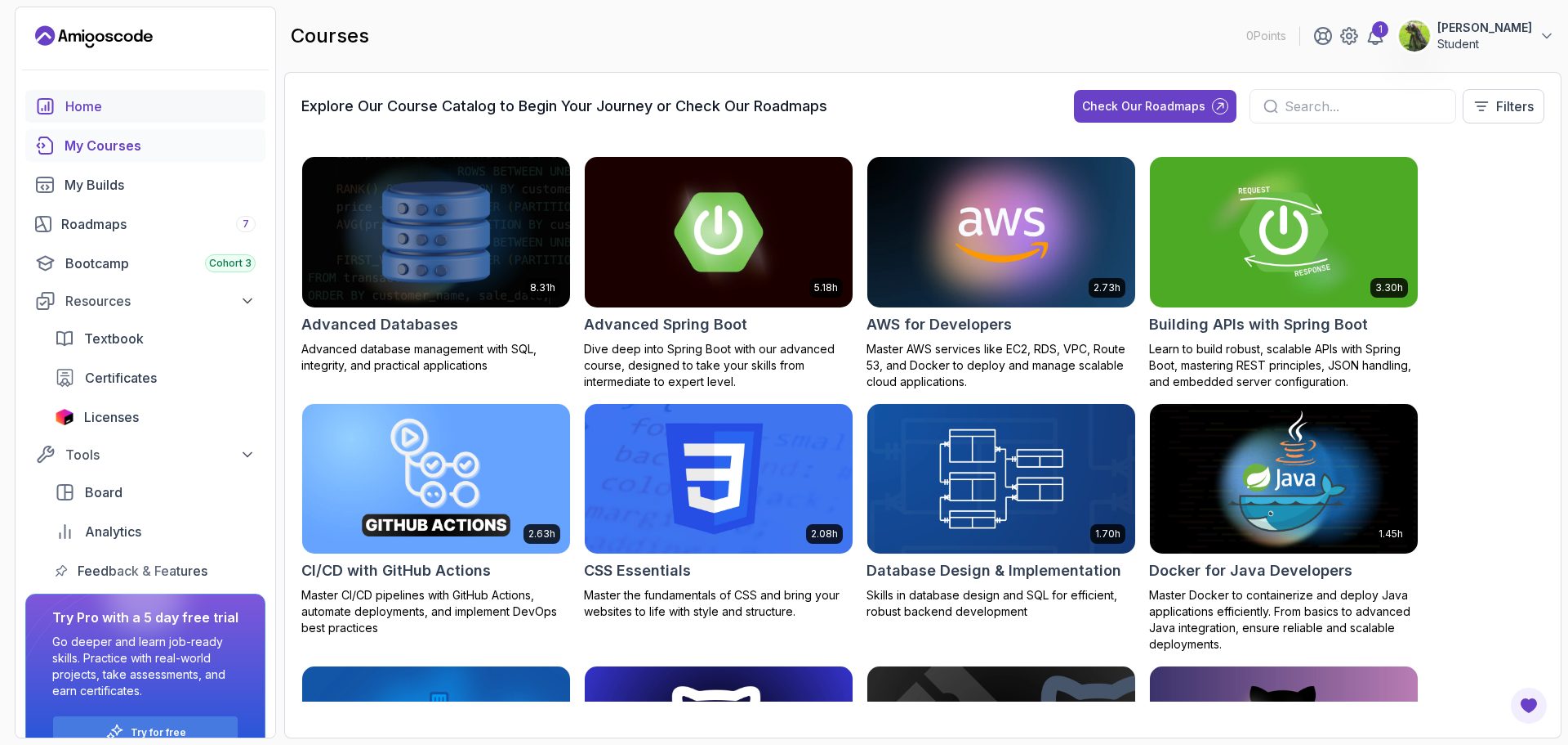
click at [160, 105] on div "Home" at bounding box center [160, 106] width 190 height 20
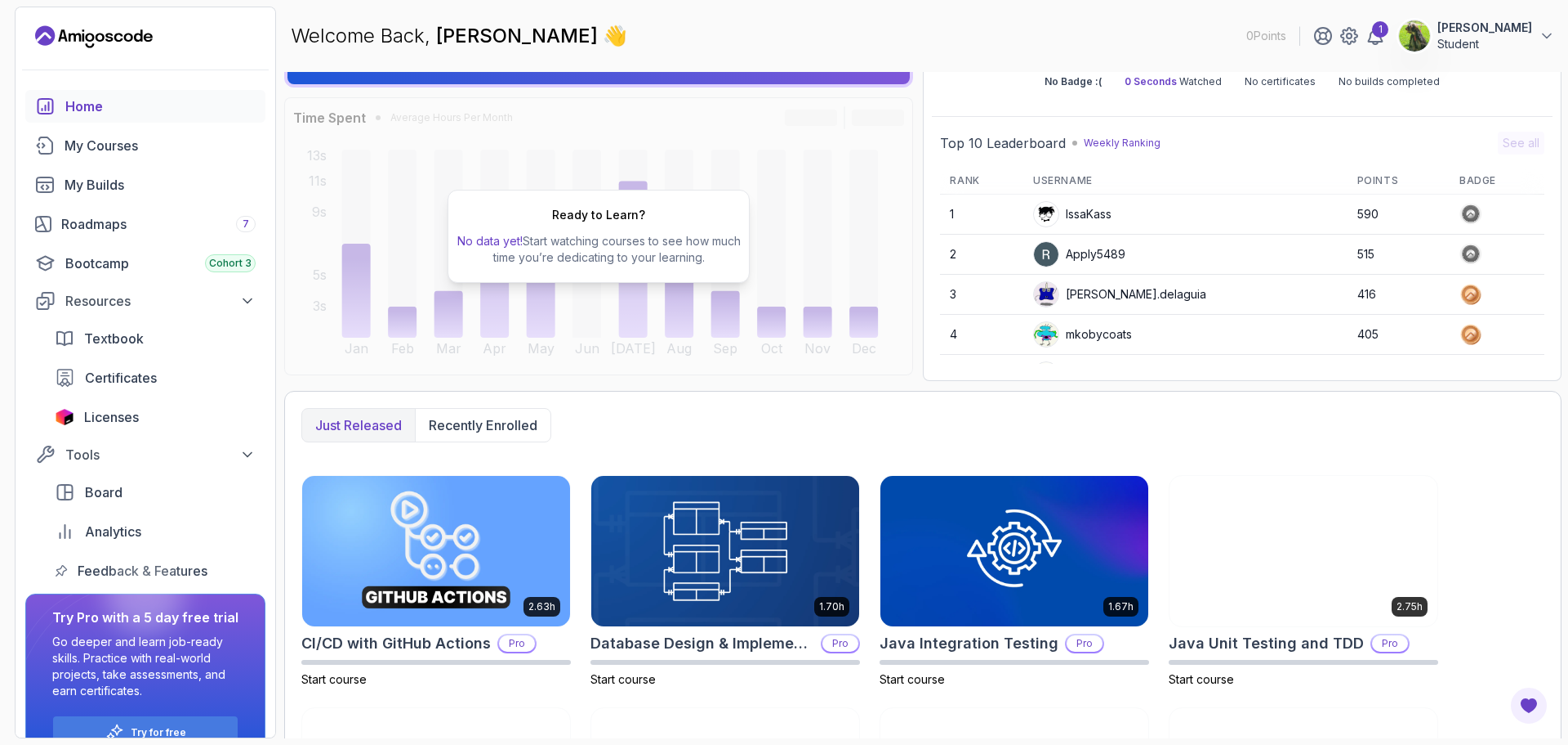
scroll to position [303, 0]
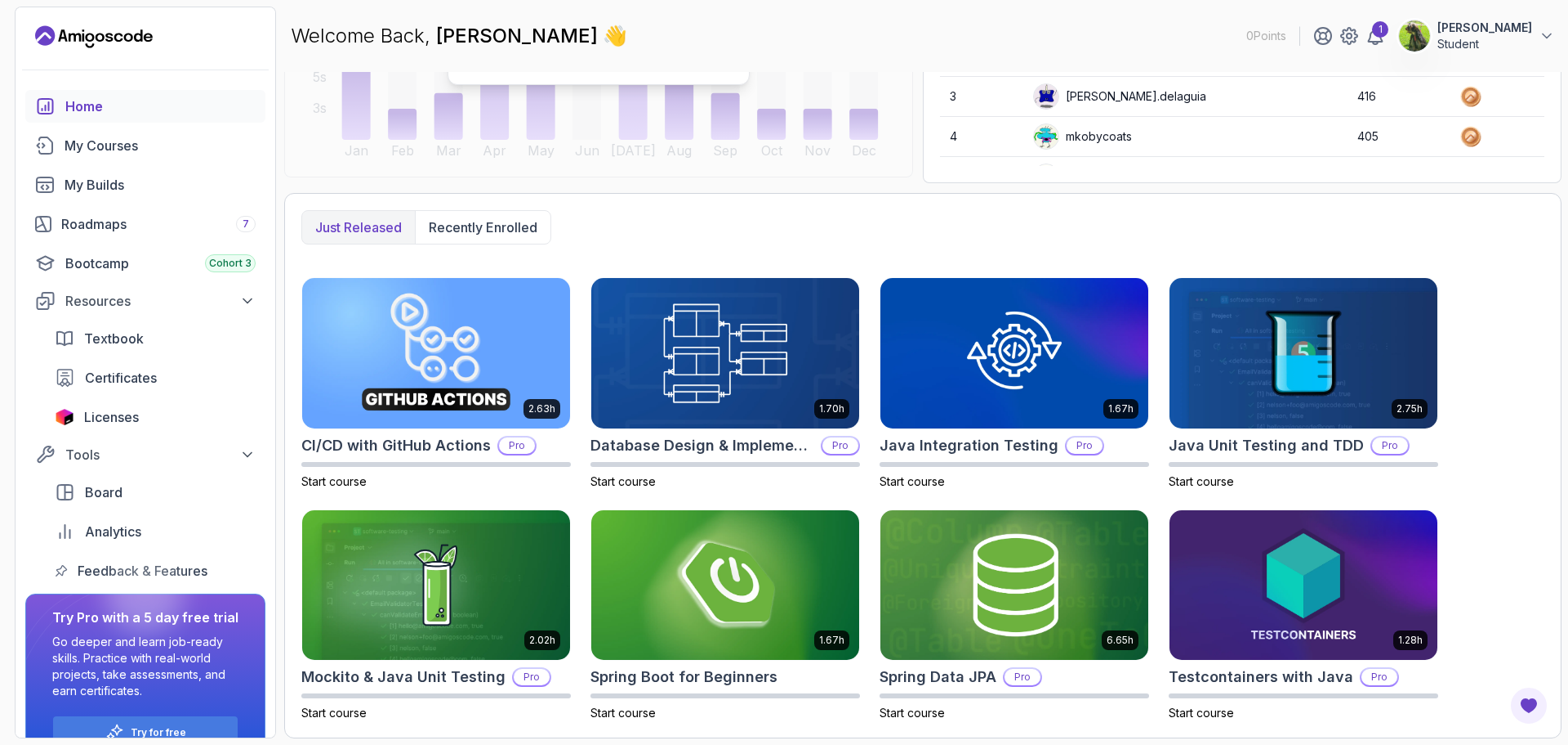
click at [509, 216] on button "Recently enrolled" at bounding box center [483, 227] width 136 height 33
click at [509, 177] on div "Ready to Learn? No data yet! Start watching courses to see how much time you’re…" at bounding box center [599, 38] width 629 height 278
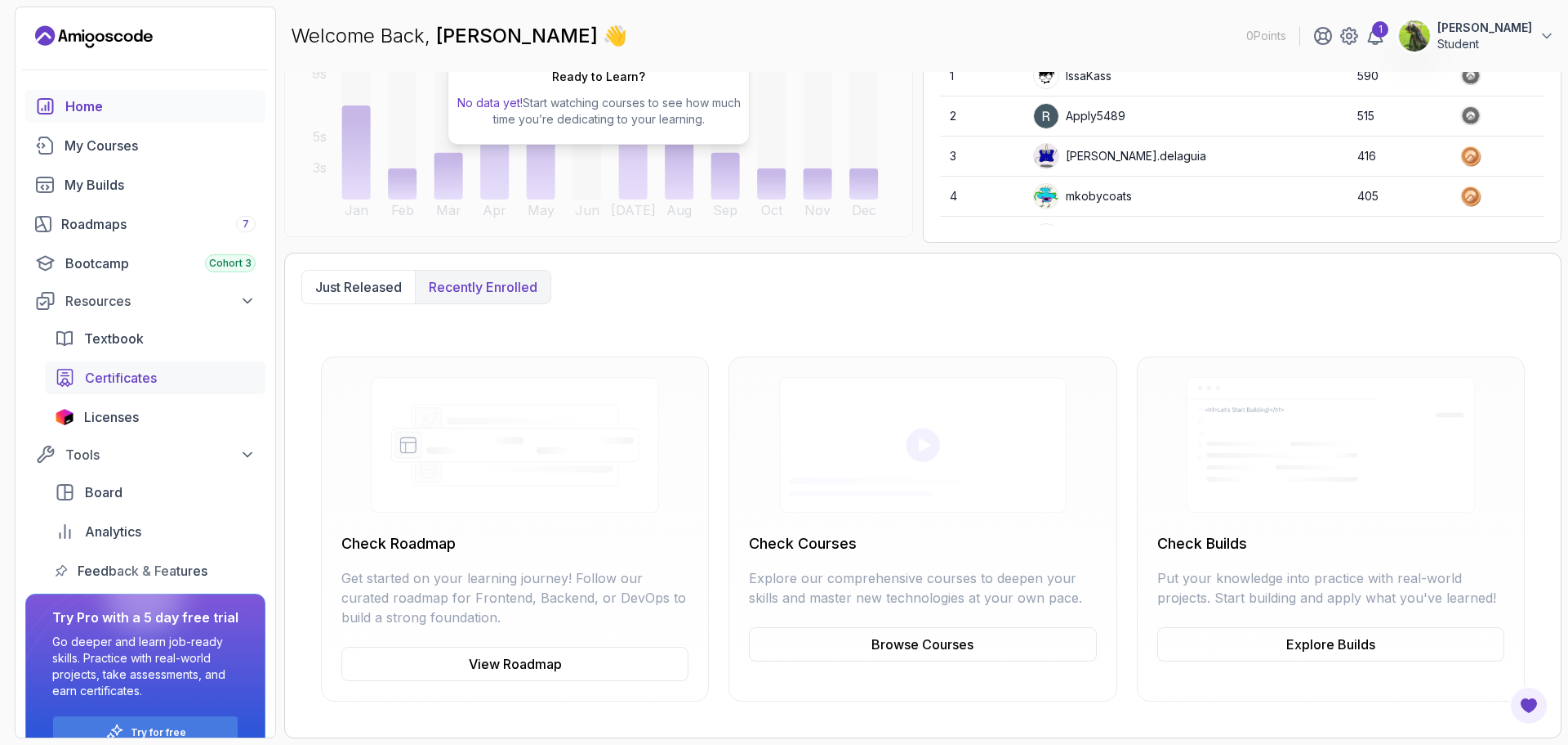
click at [183, 385] on div "Certificates" at bounding box center [171, 377] width 171 height 20
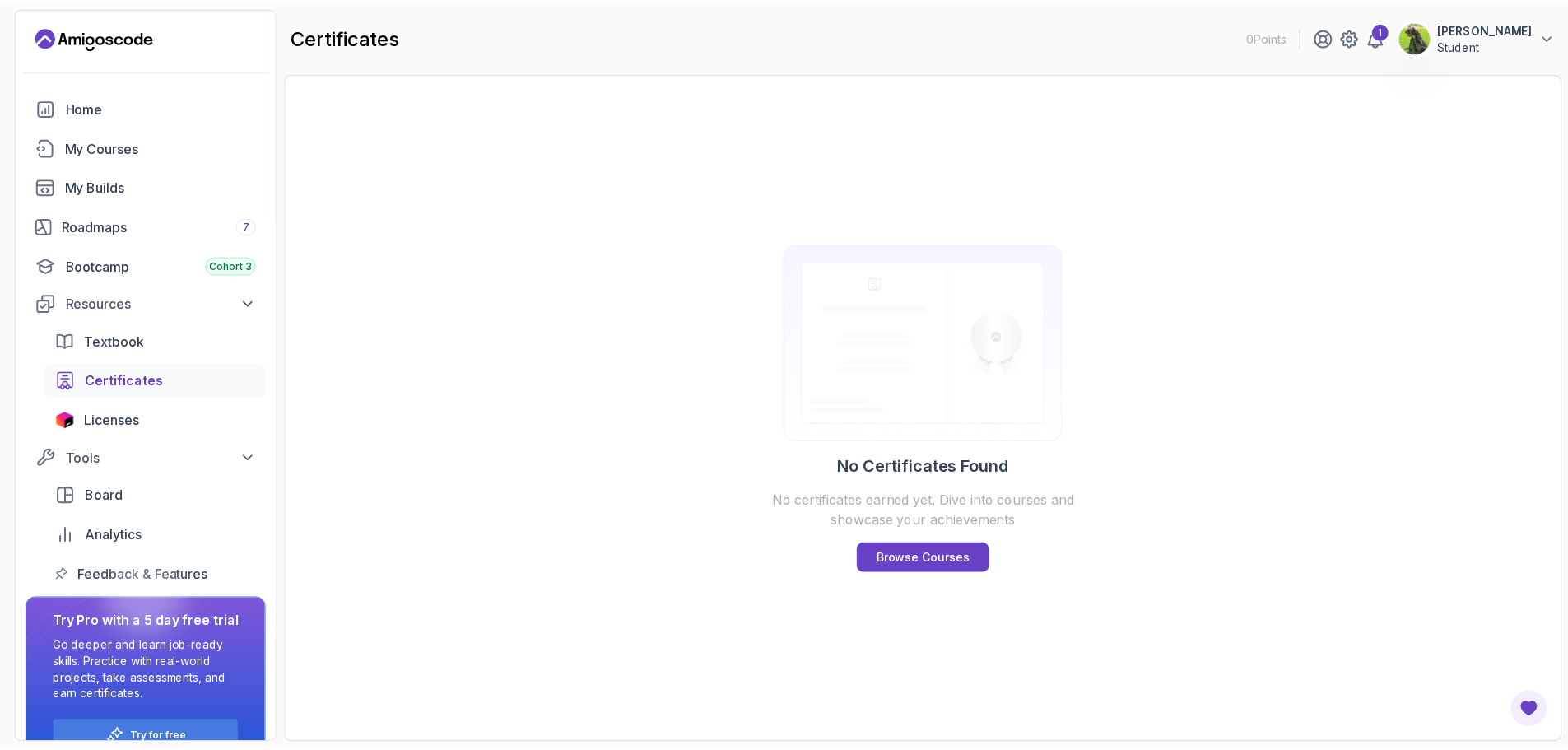
scroll to position [36, 0]
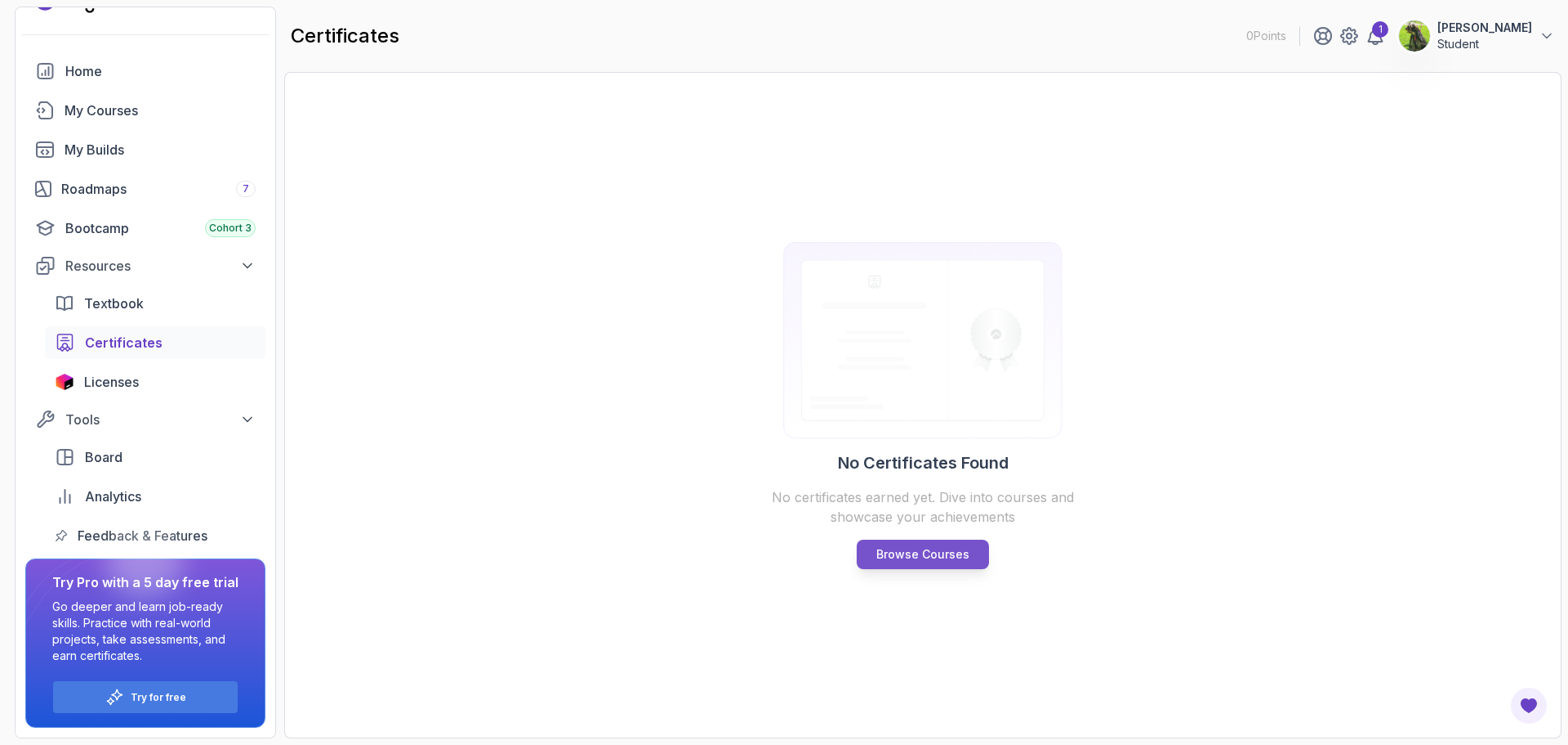
click at [978, 556] on link "Browse Courses" at bounding box center [923, 555] width 133 height 30
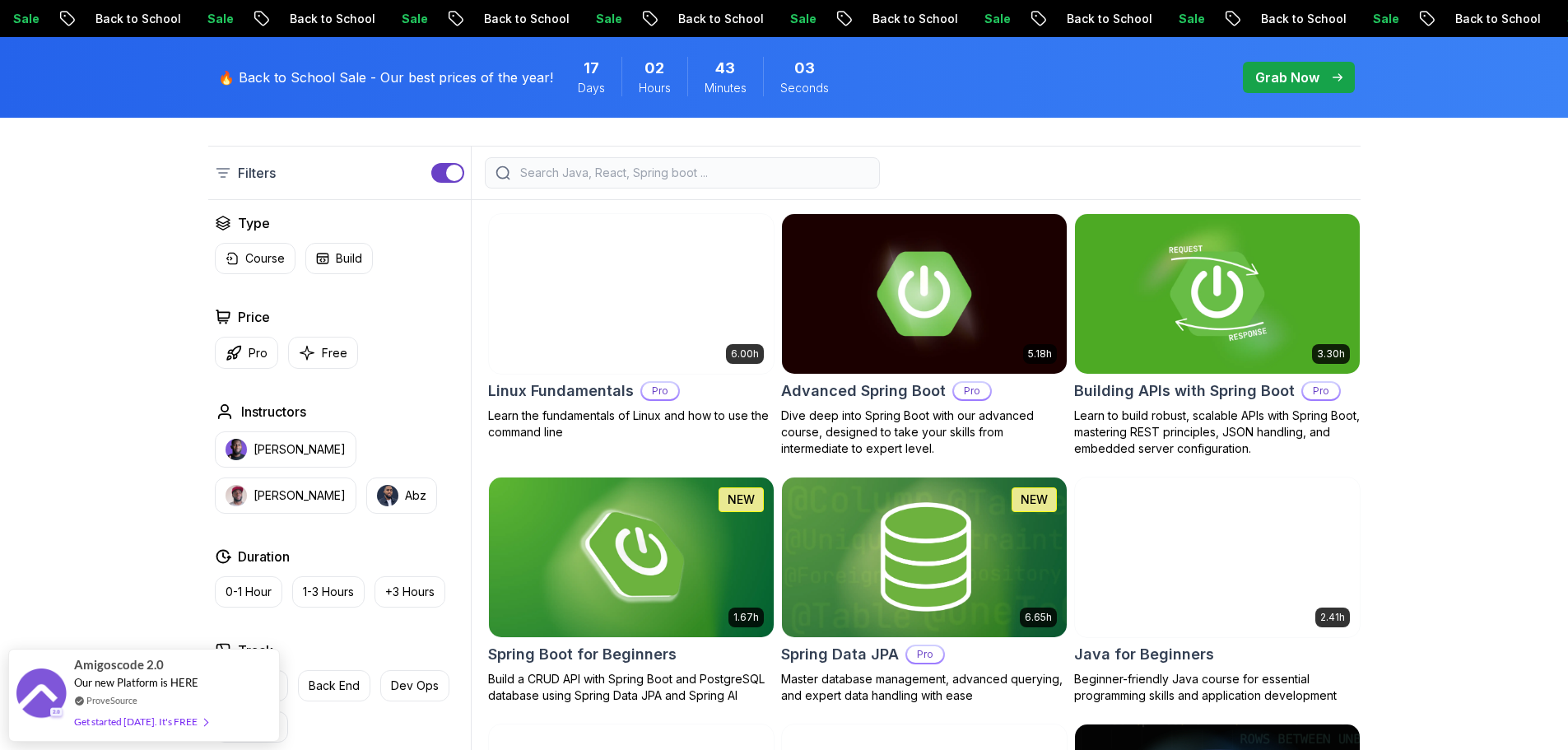
scroll to position [384, 0]
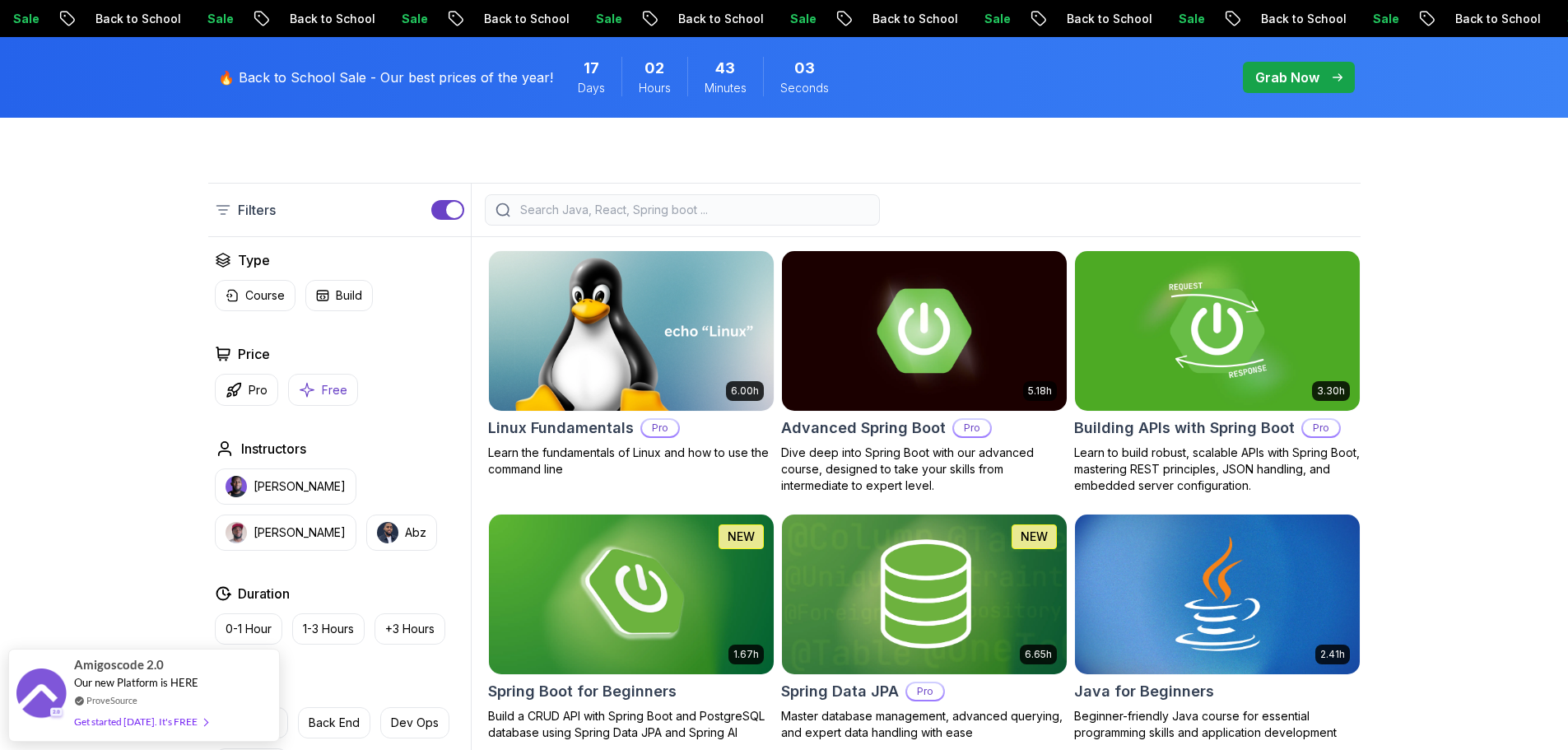
click at [299, 387] on icon "button" at bounding box center [307, 389] width 17 height 17
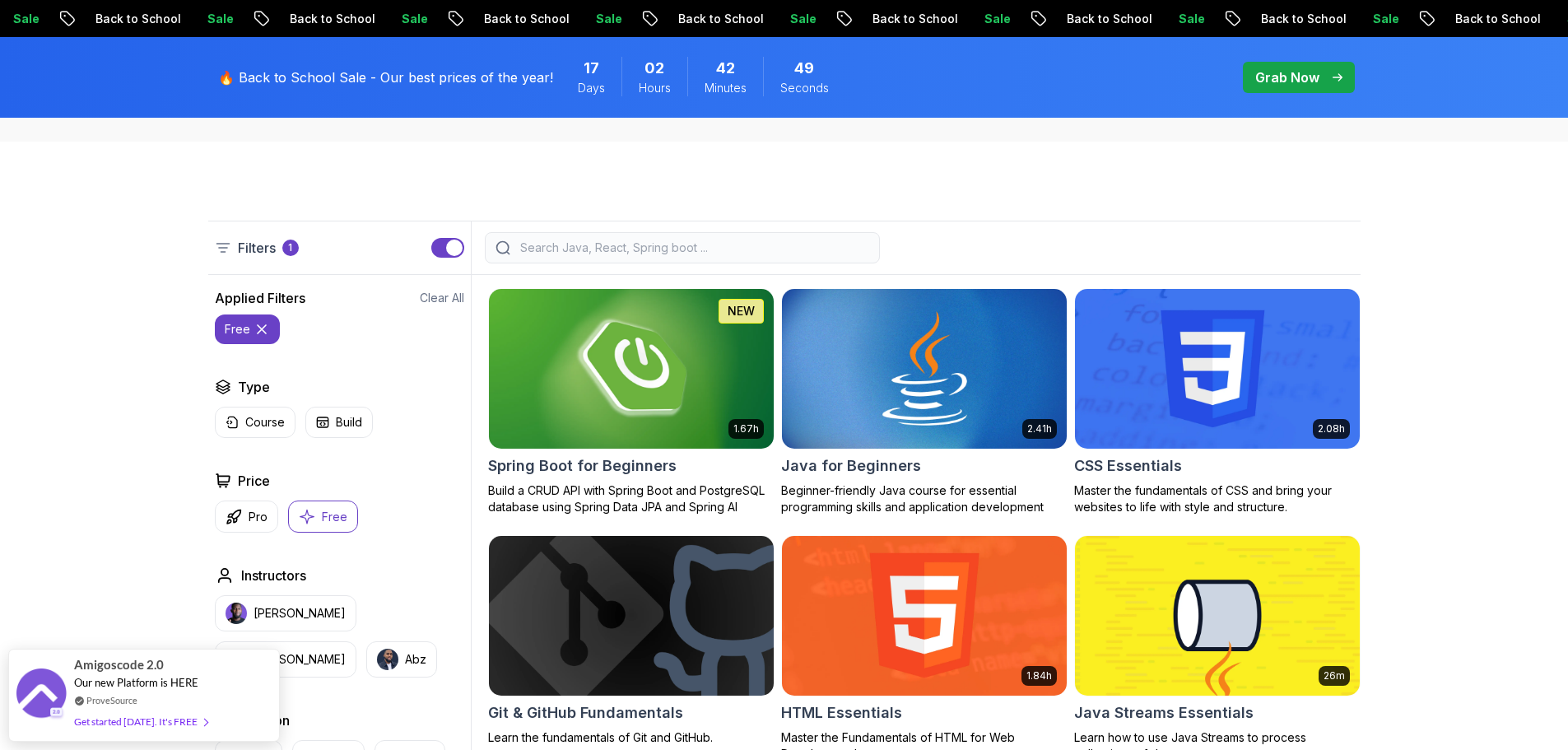
scroll to position [384, 0]
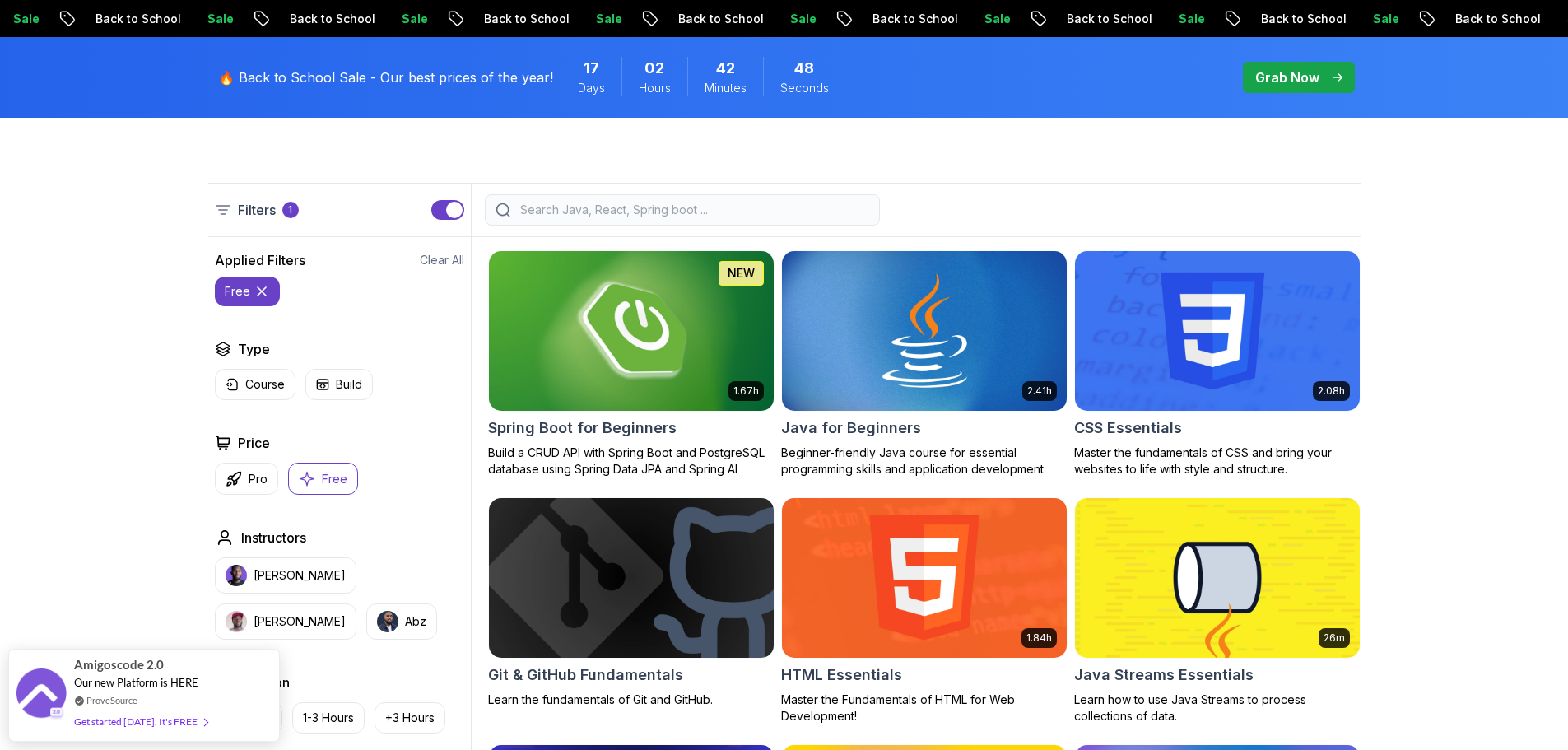
click at [596, 428] on h2 "Spring Boot for Beginners" at bounding box center [583, 427] width 189 height 23
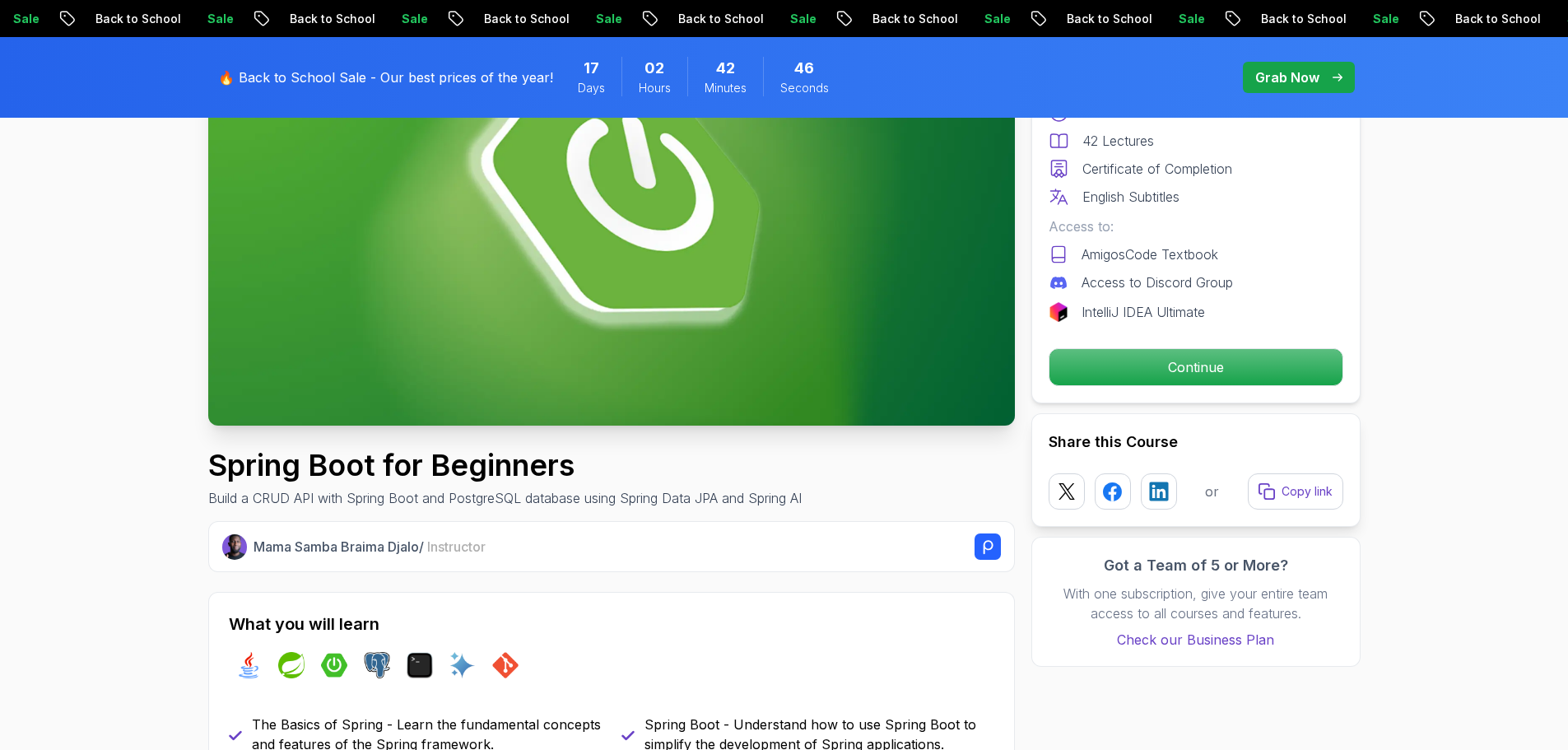
scroll to position [576, 0]
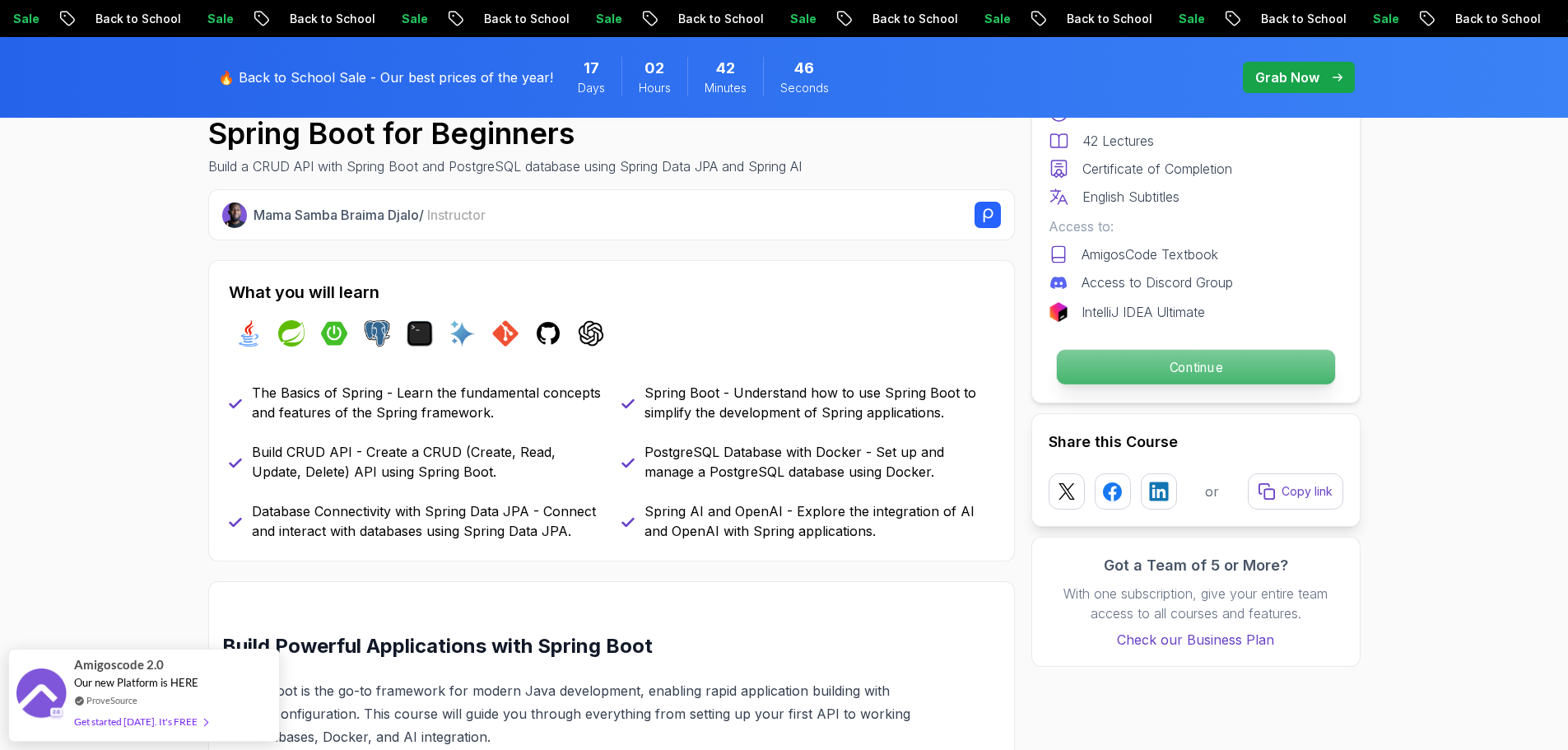
click at [1086, 358] on p "Continue" at bounding box center [1195, 367] width 278 height 35
click at [1196, 358] on p "Continue" at bounding box center [1195, 367] width 278 height 35
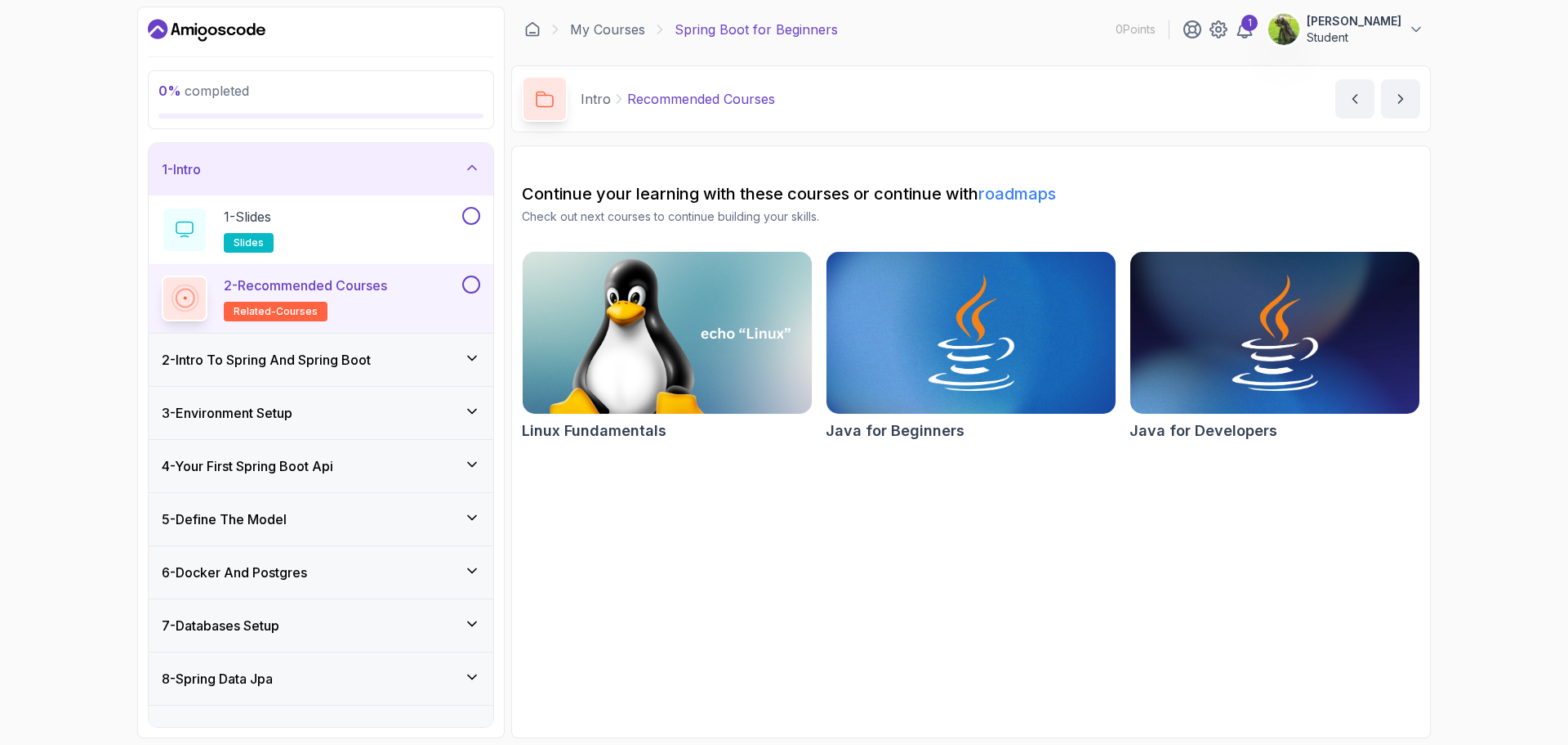
click at [377, 372] on div "2 - Intro To Spring And Spring Boot" at bounding box center [320, 359] width 344 height 52
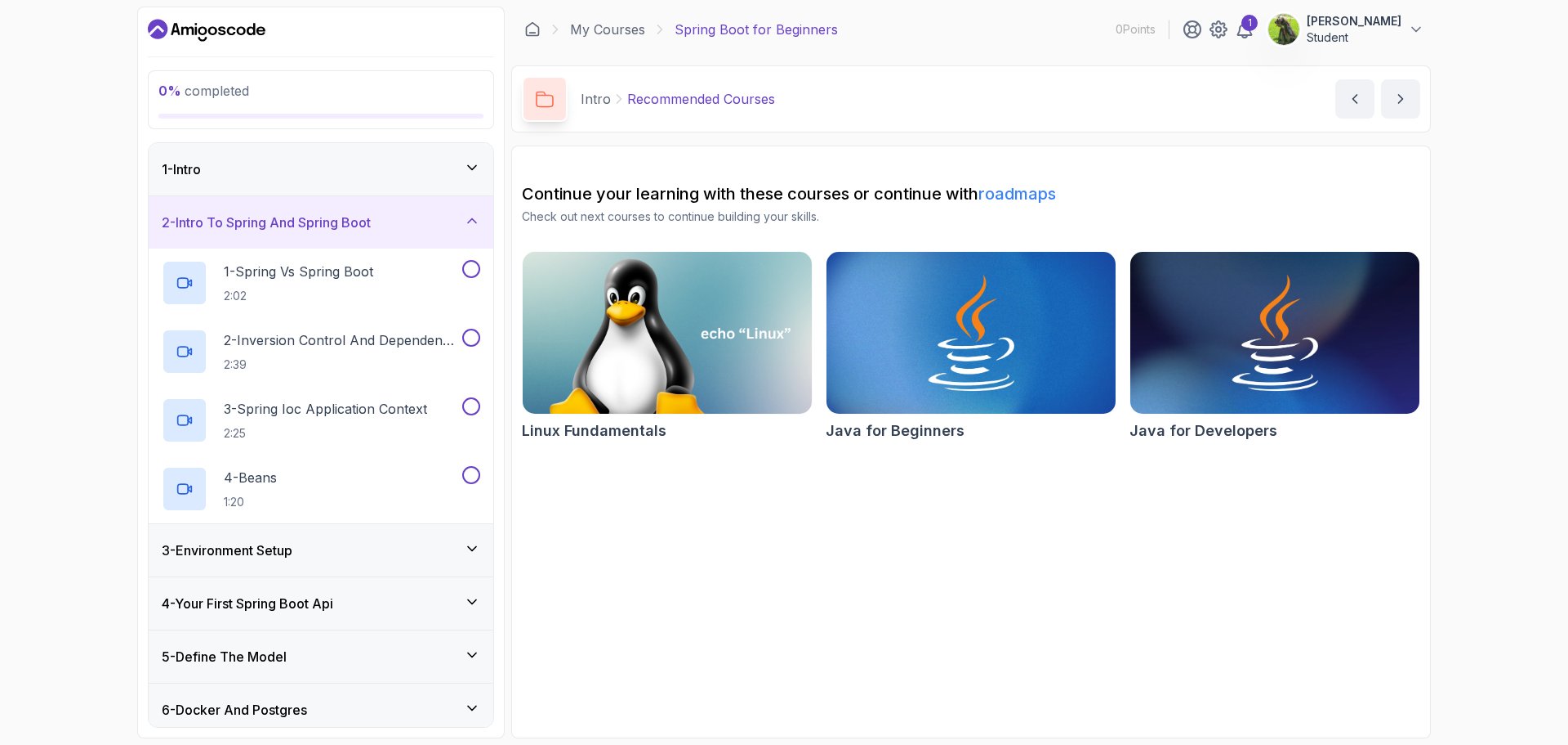
click at [408, 235] on div "2 - Intro To Spring And Spring Boot" at bounding box center [320, 222] width 344 height 52
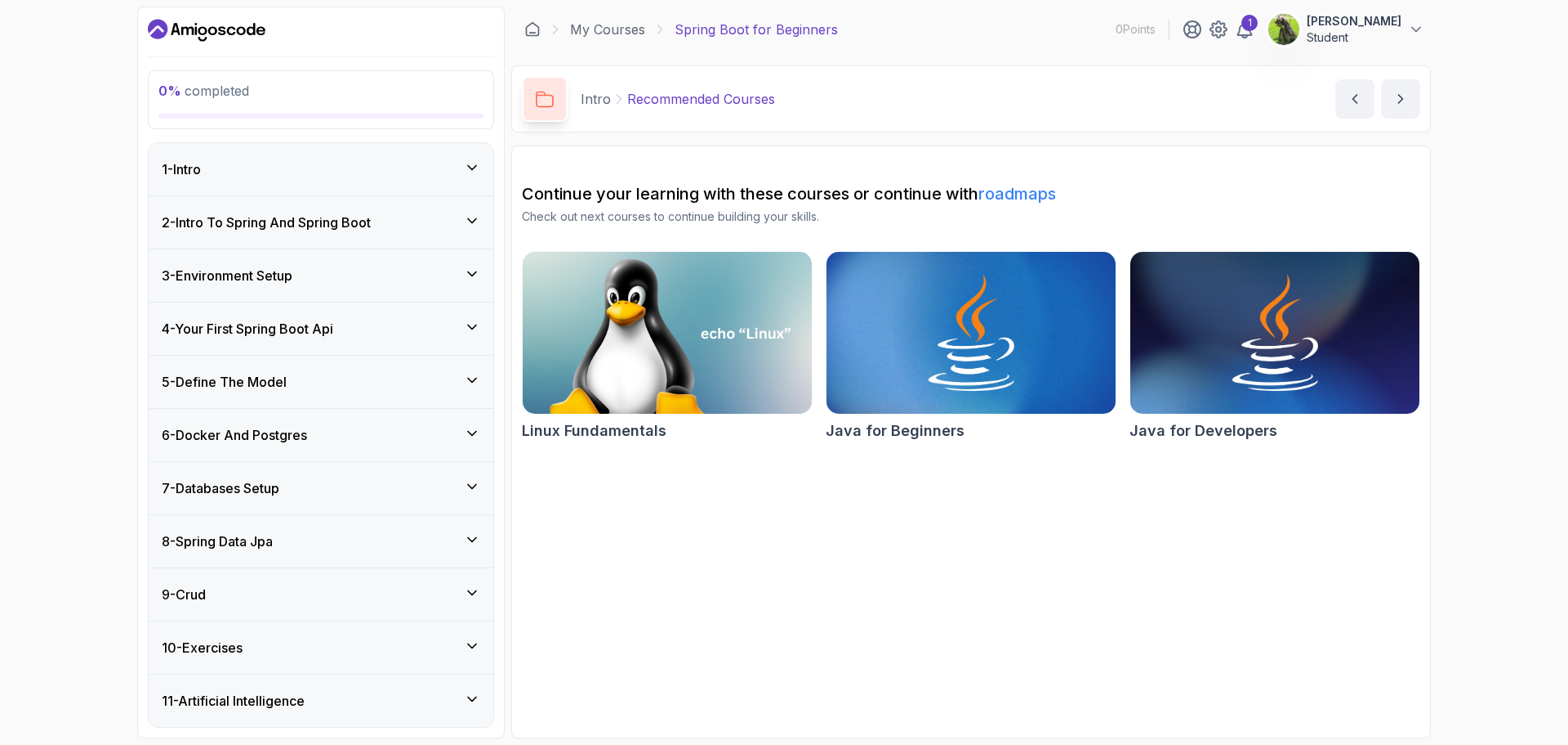
drag, startPoint x: 486, startPoint y: 184, endPoint x: 454, endPoint y: 178, distance: 32.6
click at [483, 181] on div "1 - Intro" at bounding box center [320, 169] width 344 height 52
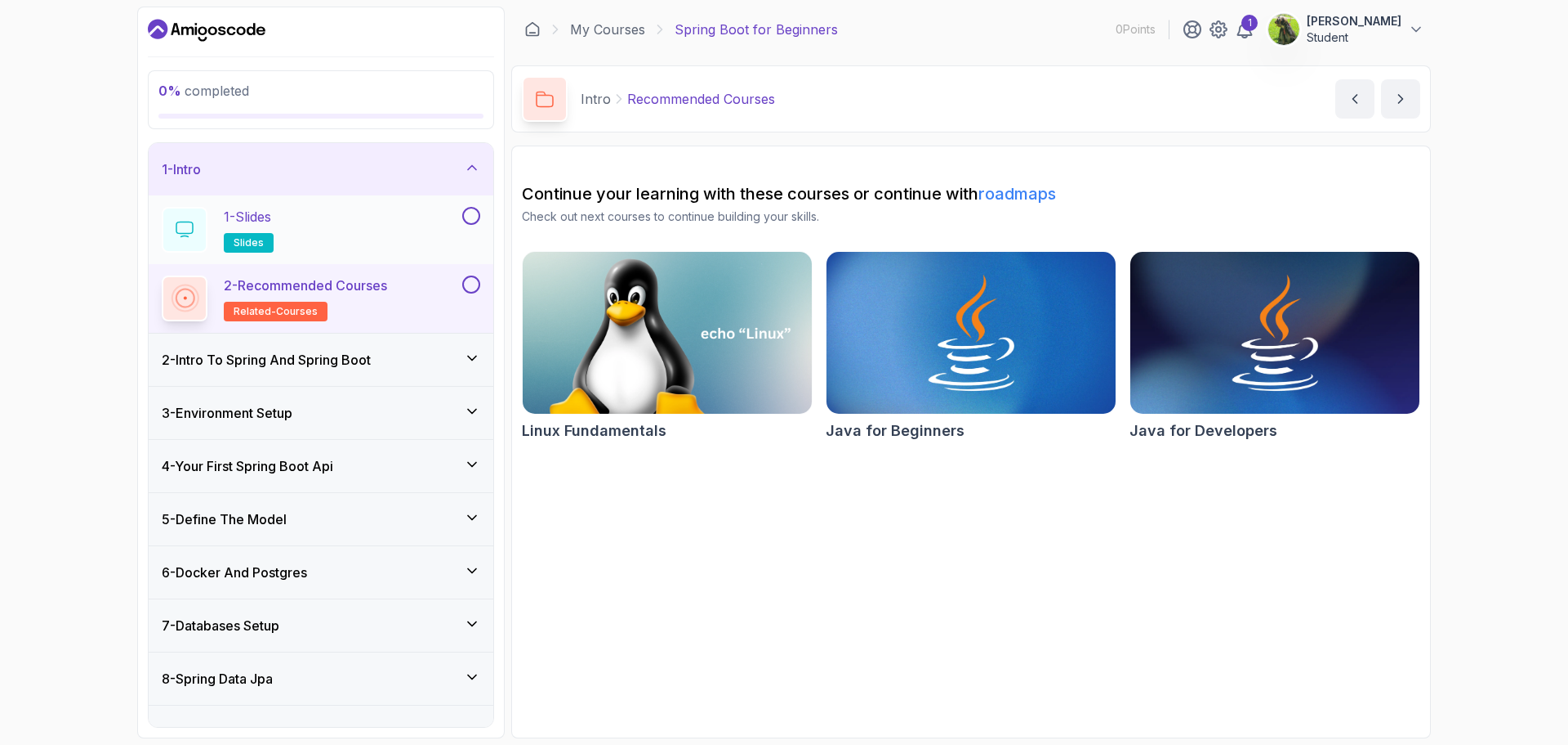
click at [334, 242] on div "1 - Slides slides" at bounding box center [310, 229] width 297 height 46
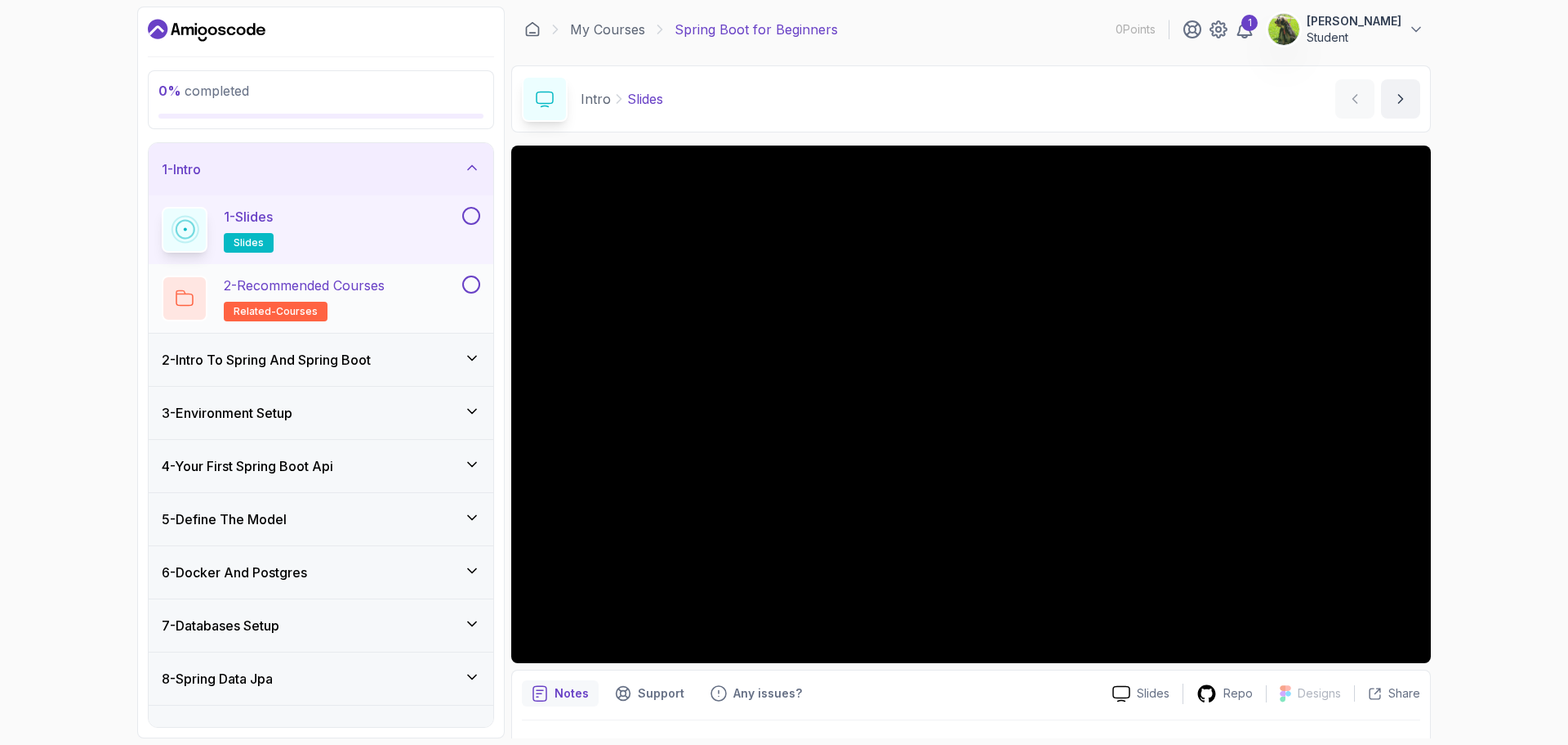
click at [370, 283] on p "2 - Recommended Courses" at bounding box center [304, 285] width 161 height 20
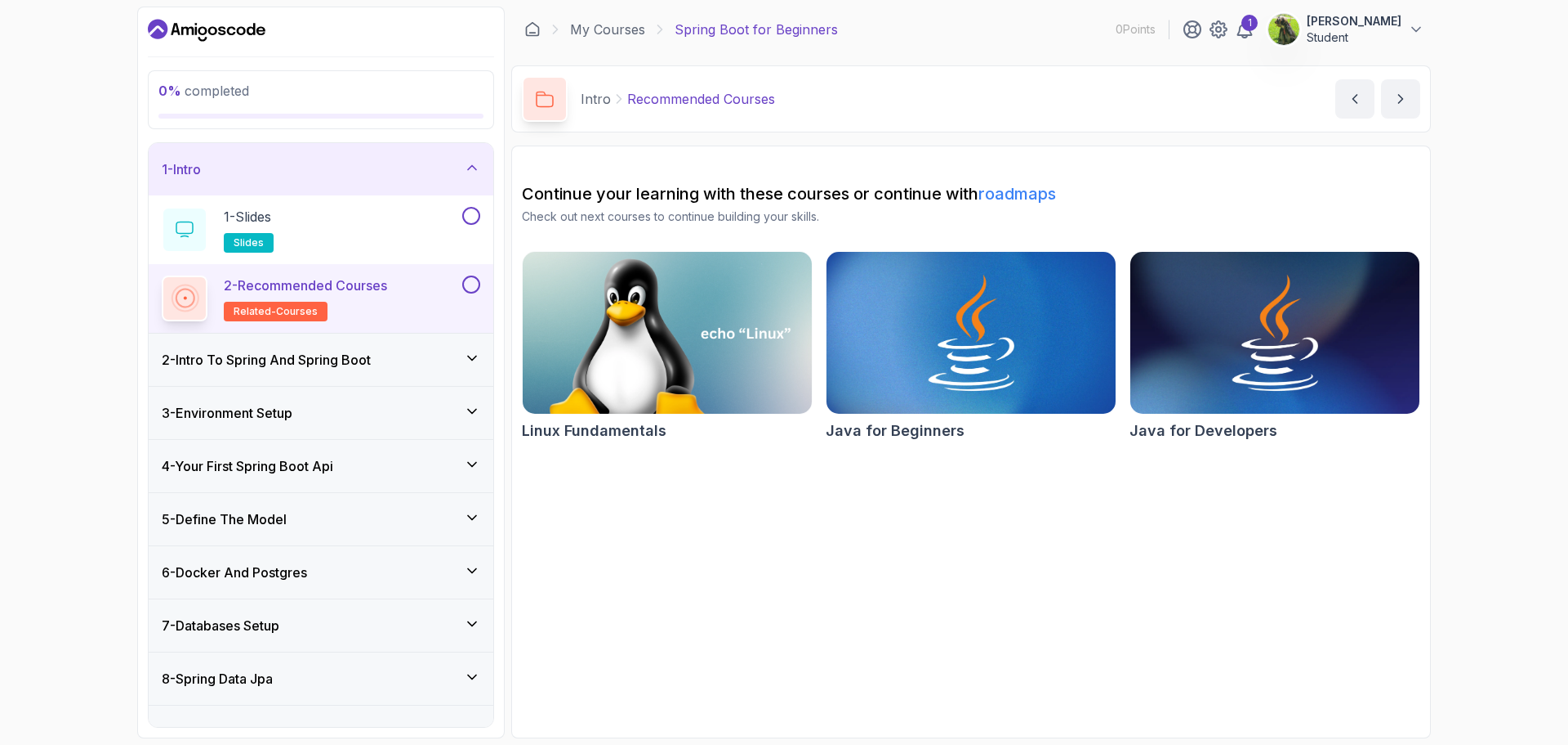
click at [355, 375] on div "2 - Intro To Spring And Spring Boot" at bounding box center [320, 359] width 344 height 52
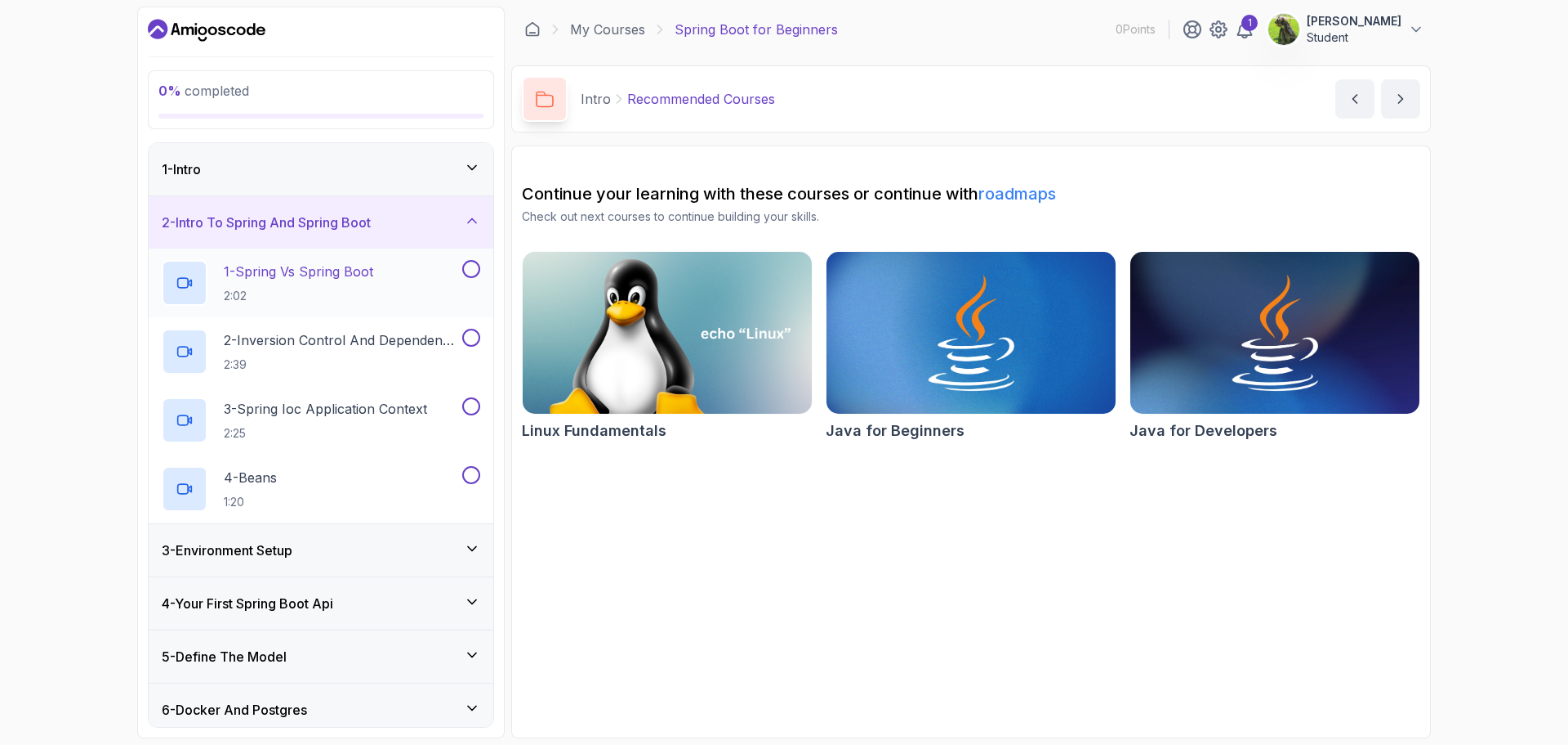
click at [329, 293] on p "2:02" at bounding box center [298, 296] width 149 height 17
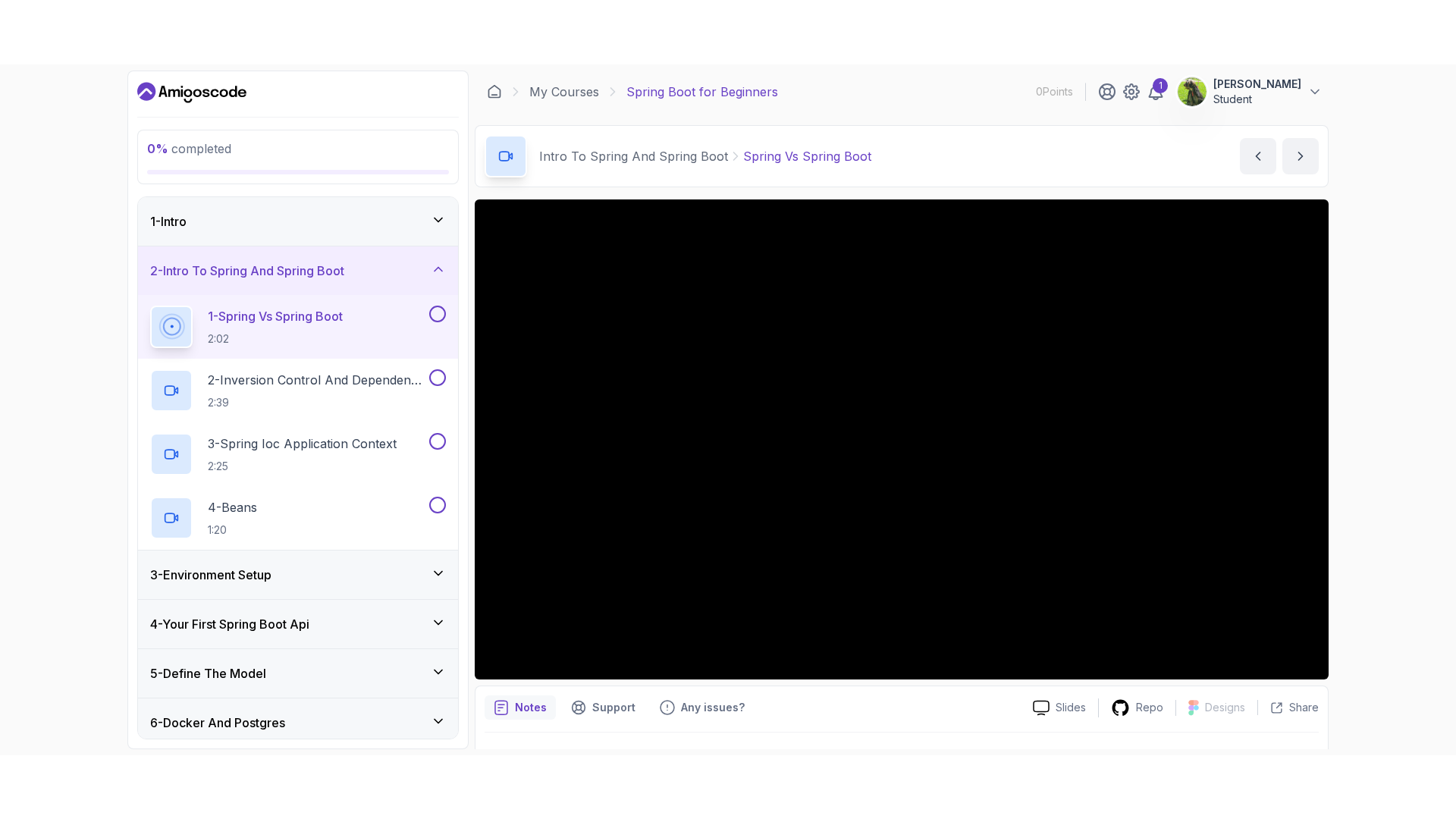
scroll to position [35, 0]
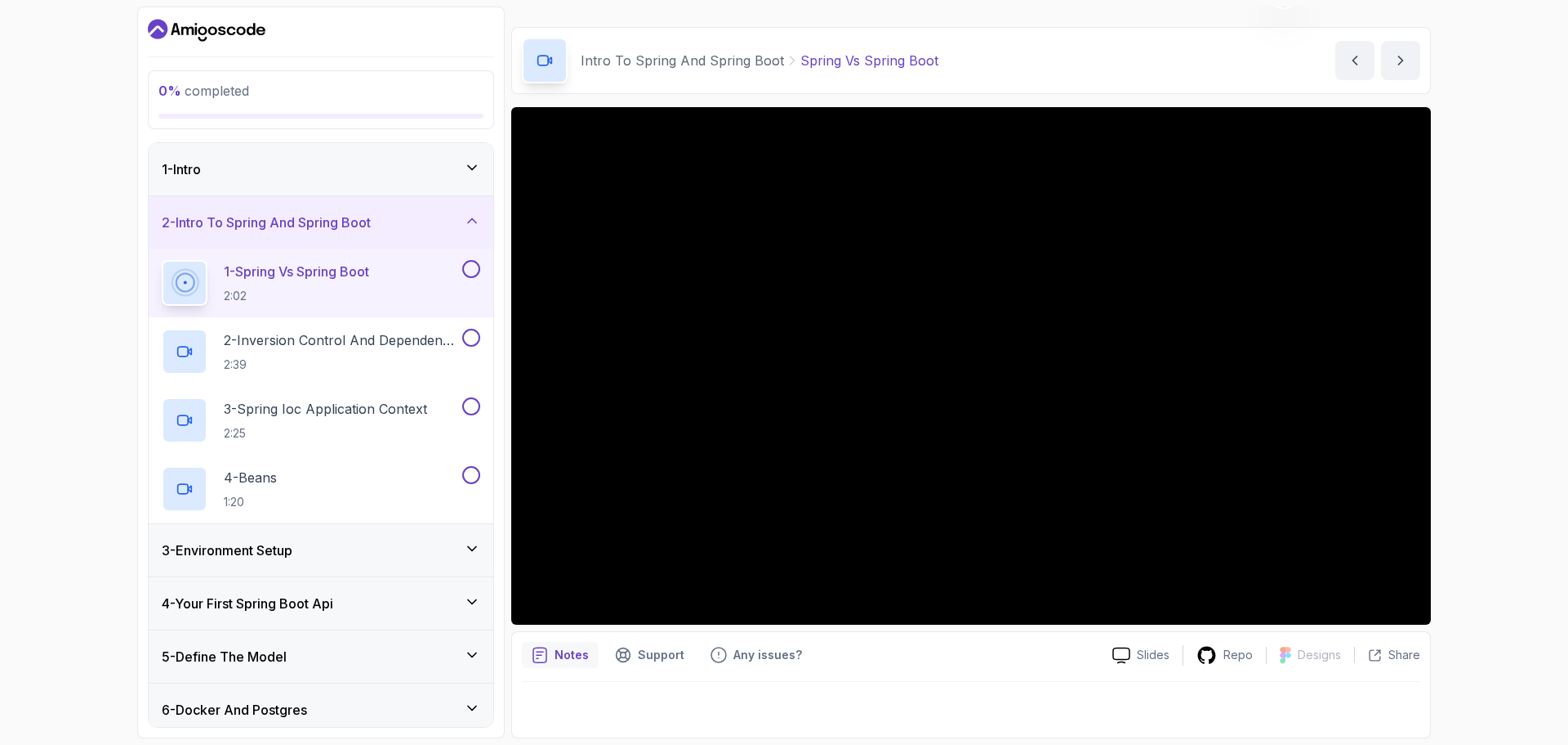
click at [472, 213] on icon at bounding box center [473, 221] width 17 height 17
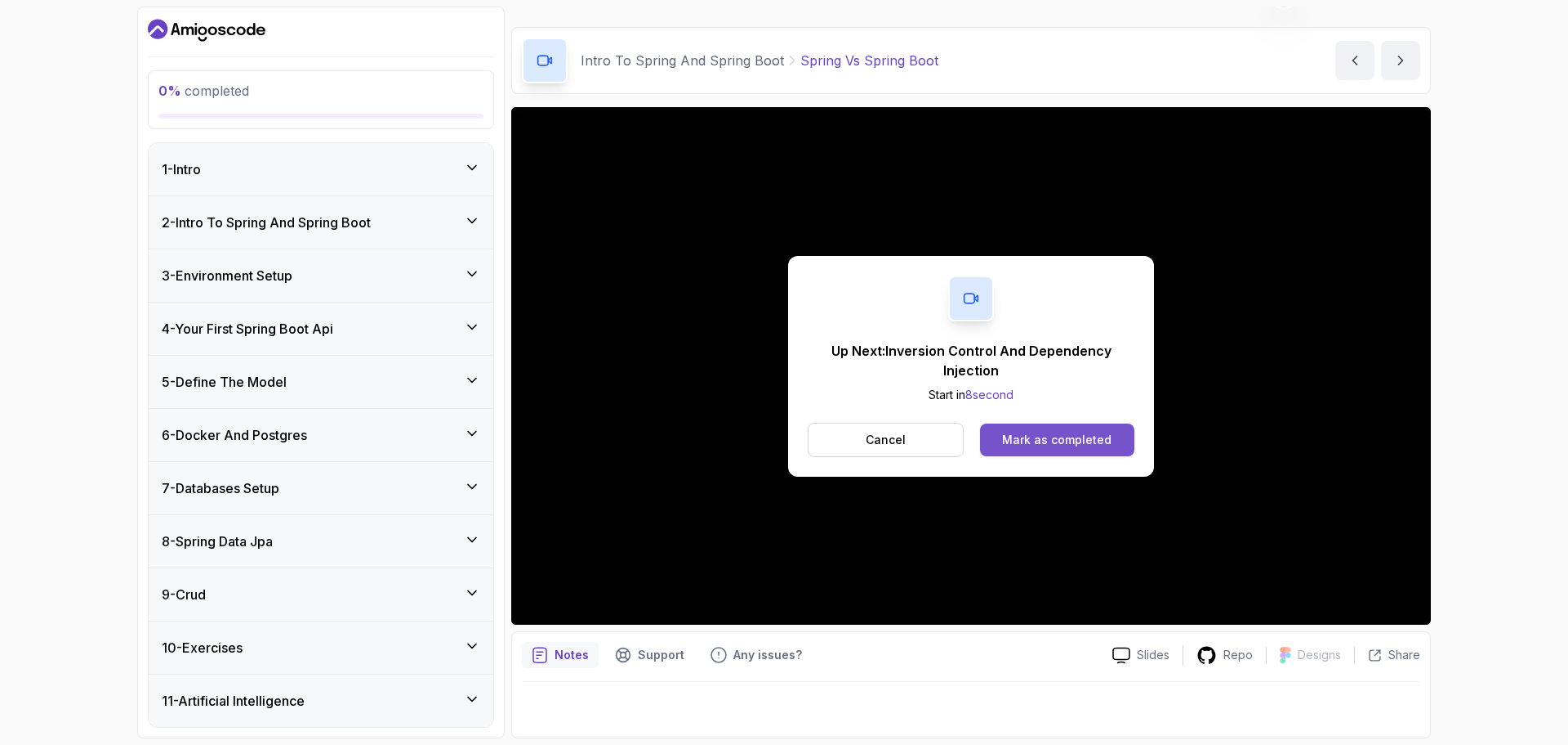
click at [1055, 436] on div "Mark as completed" at bounding box center [1057, 440] width 110 height 17
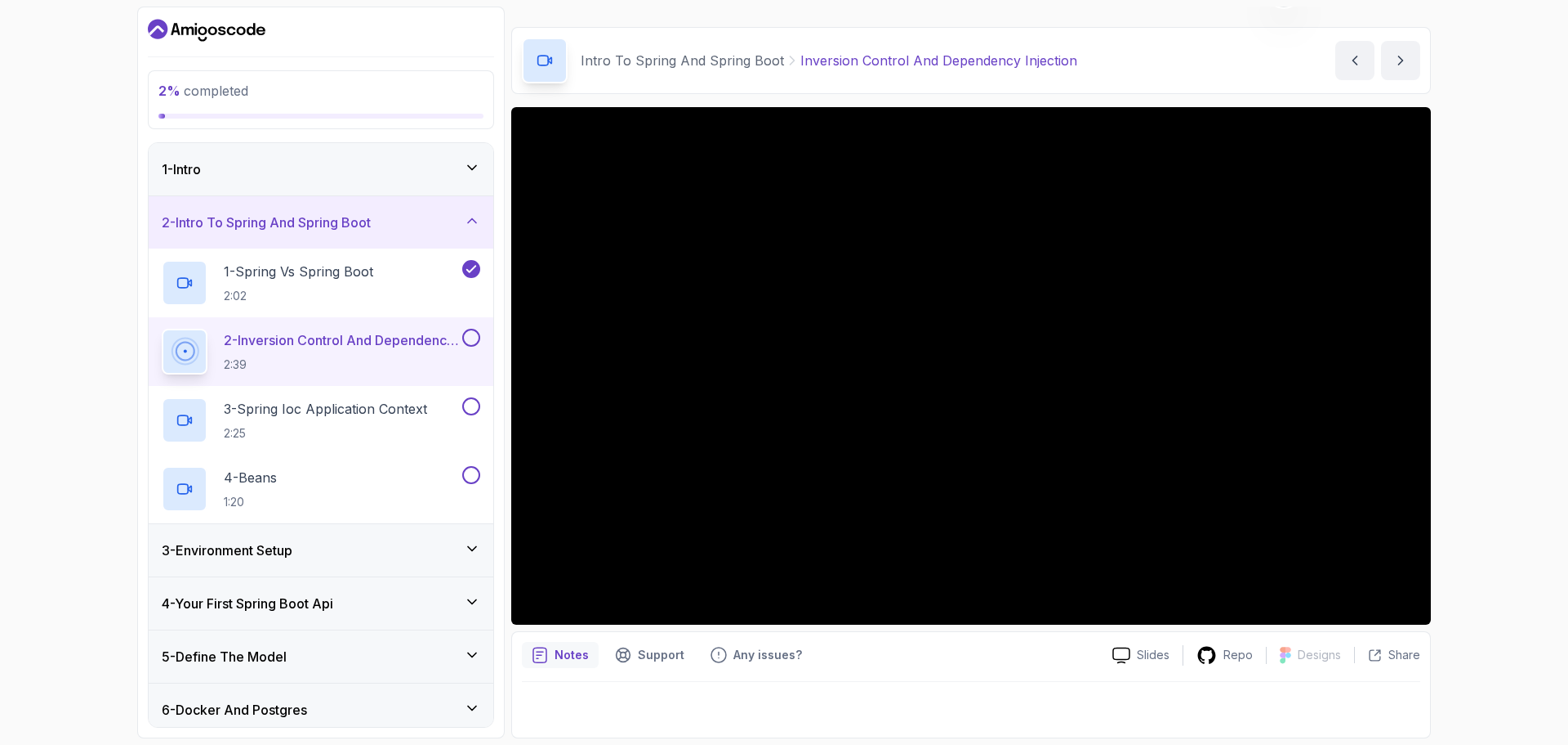
click at [463, 228] on div "2 - Intro To Spring And Spring Boot" at bounding box center [320, 222] width 318 height 20
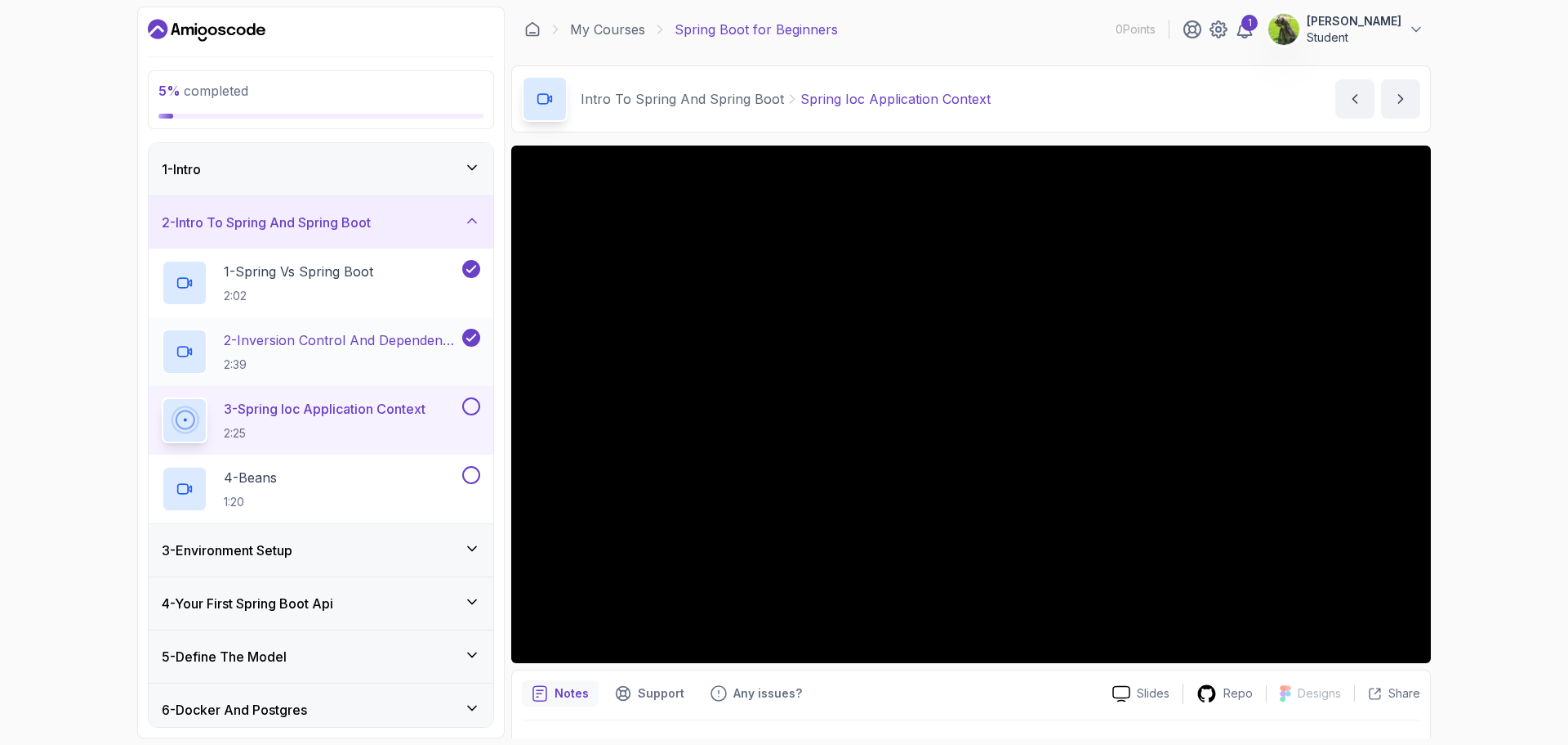
click at [320, 350] on h2 "2 - Inversion Control And Dependency Injection 2:39" at bounding box center [341, 351] width 235 height 43
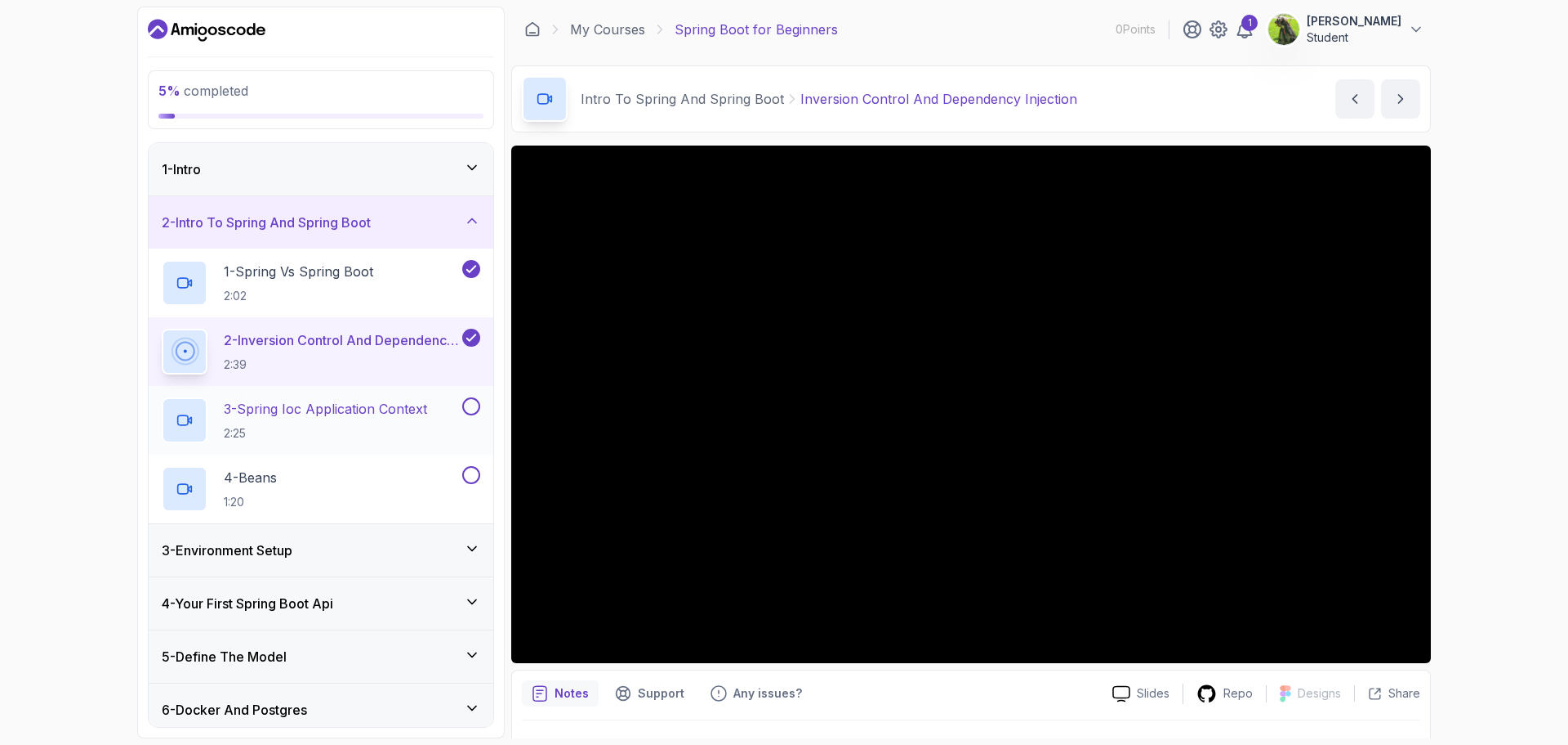
click at [366, 405] on p "3 - Spring Ioc Application Context" at bounding box center [325, 408] width 203 height 20
